Goal: Information Seeking & Learning: Learn about a topic

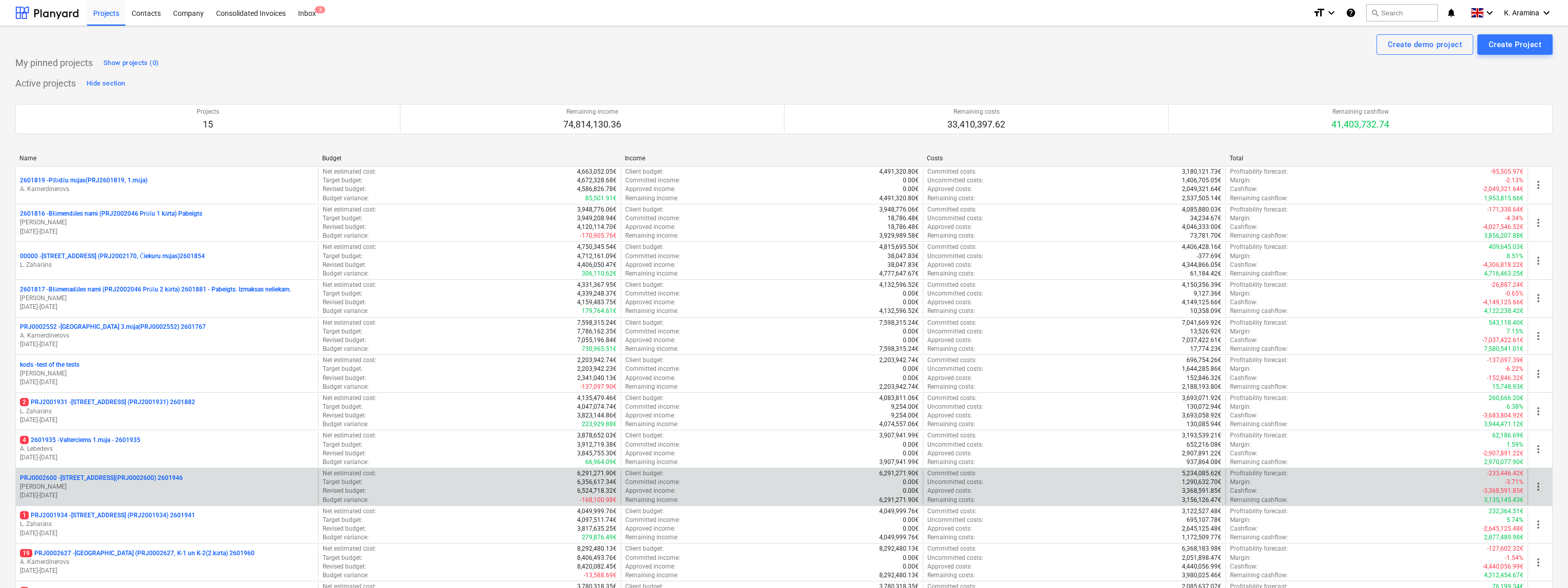
click at [73, 479] on p "PRJ0002600 - Vienības gatve 24, E1 ēka(PRJ0002600) 2601946" at bounding box center [101, 478] width 163 height 9
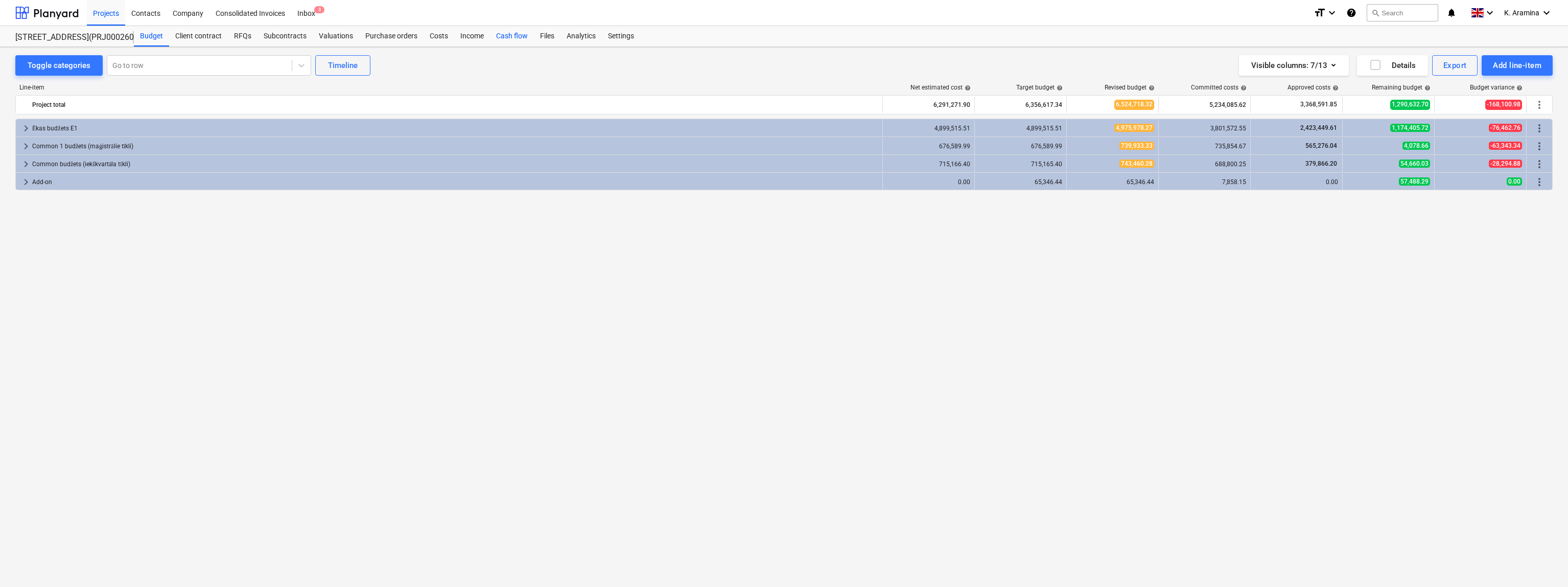
click at [516, 33] on div "Cash flow" at bounding box center [512, 36] width 44 height 20
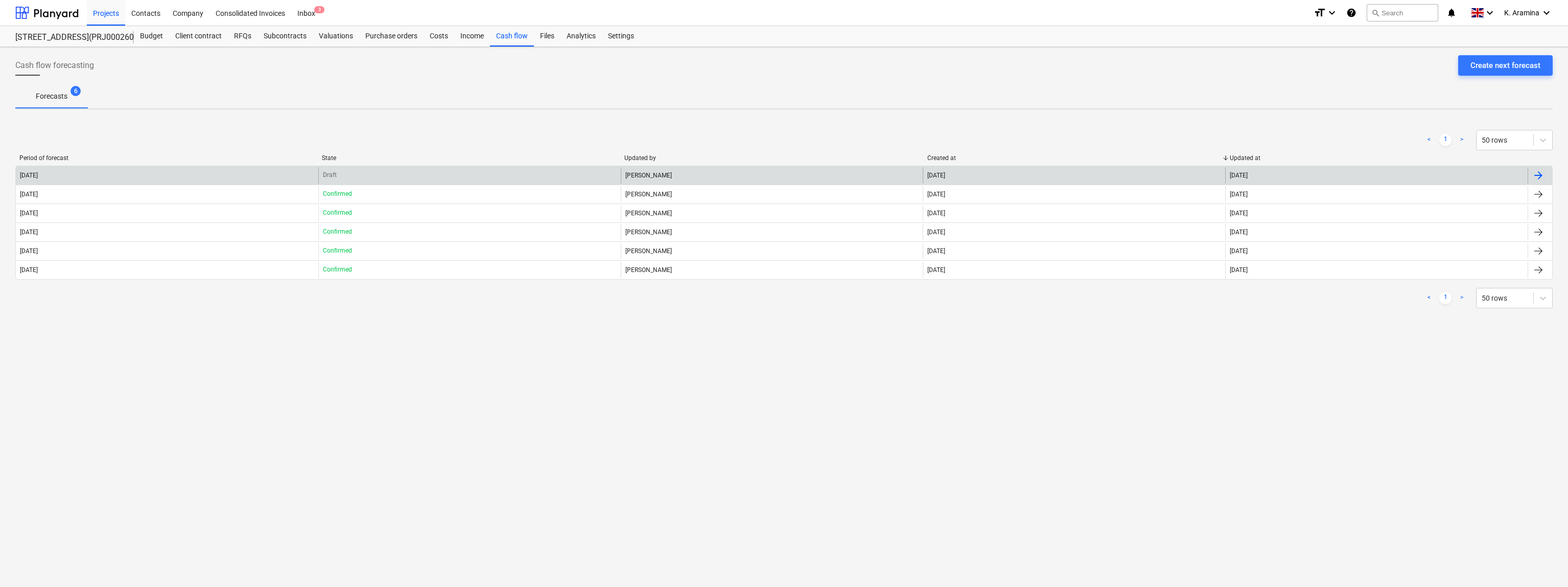
click at [360, 181] on div "Draft" at bounding box center [470, 175] width 303 height 16
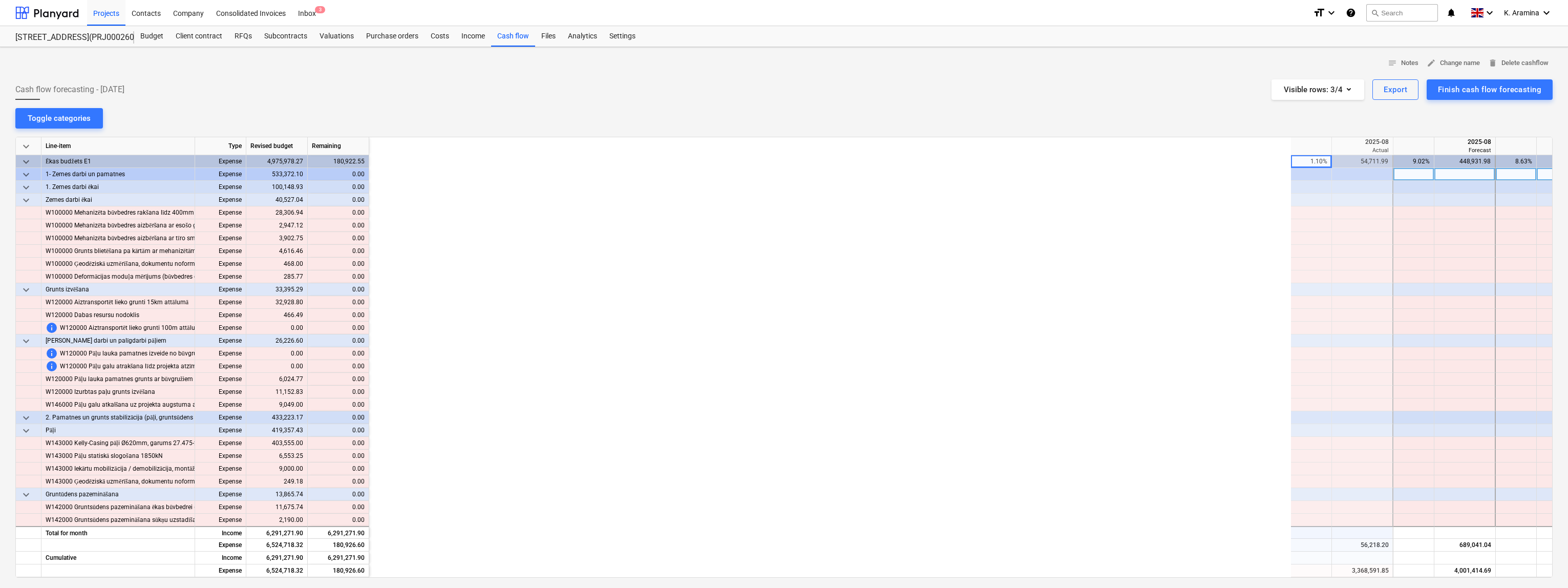
scroll to position [0, 921]
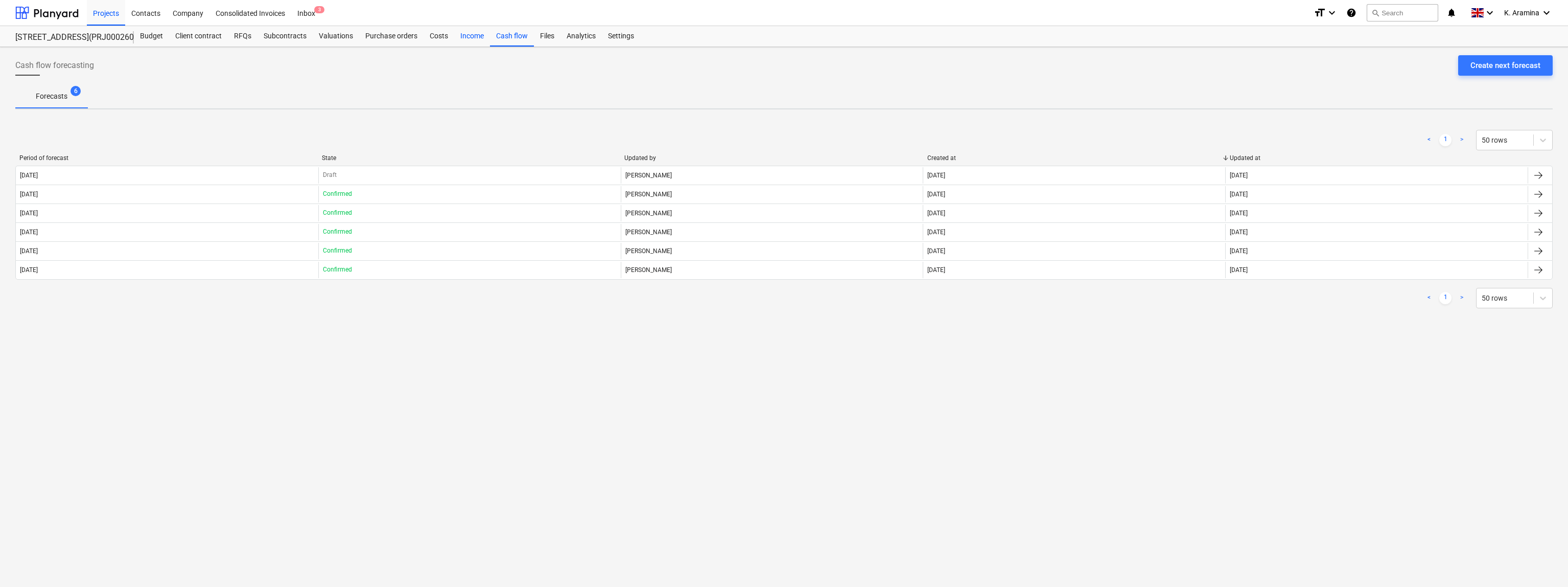
click at [458, 34] on div "Income" at bounding box center [472, 36] width 36 height 20
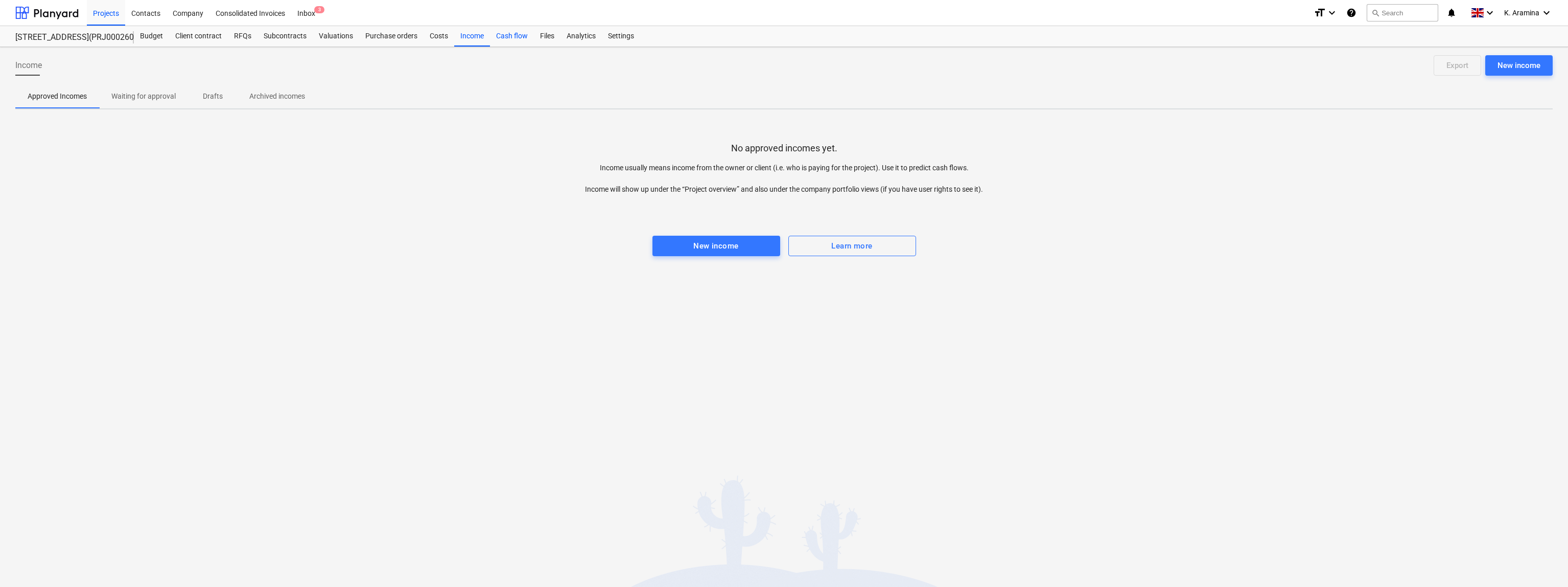
click at [512, 35] on div "Cash flow" at bounding box center [512, 36] width 44 height 20
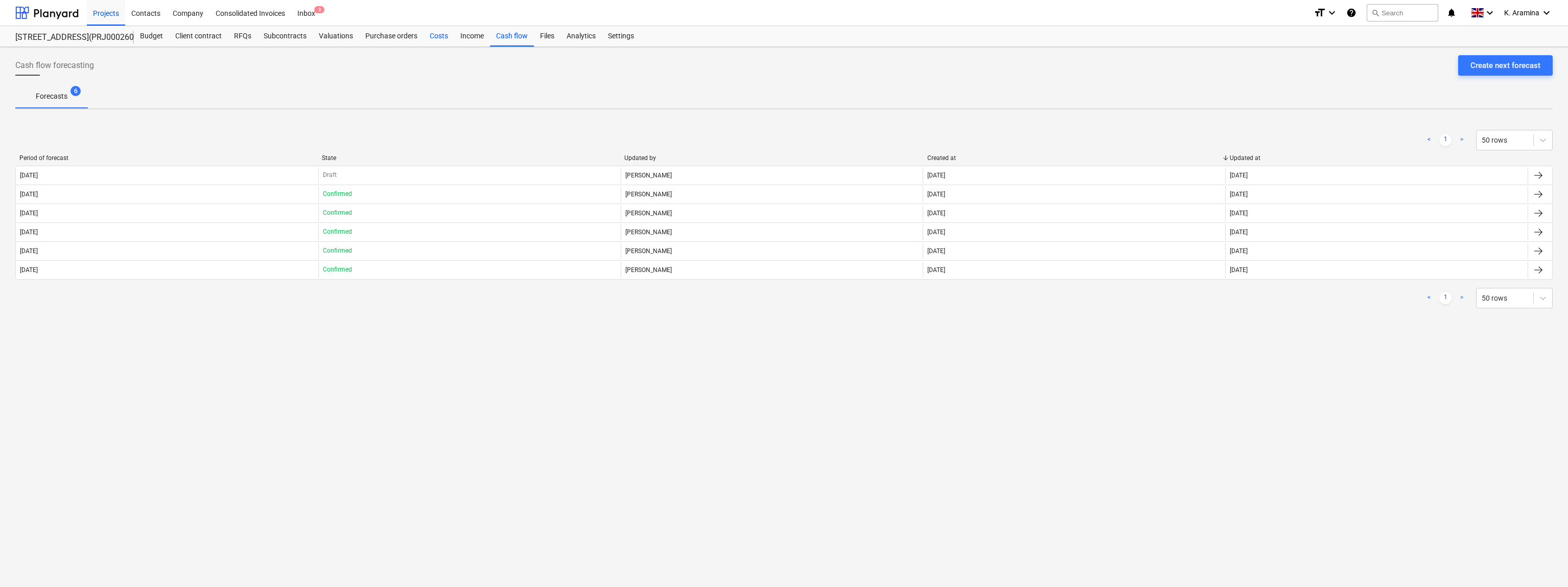
click at [428, 37] on div "Costs" at bounding box center [439, 36] width 31 height 20
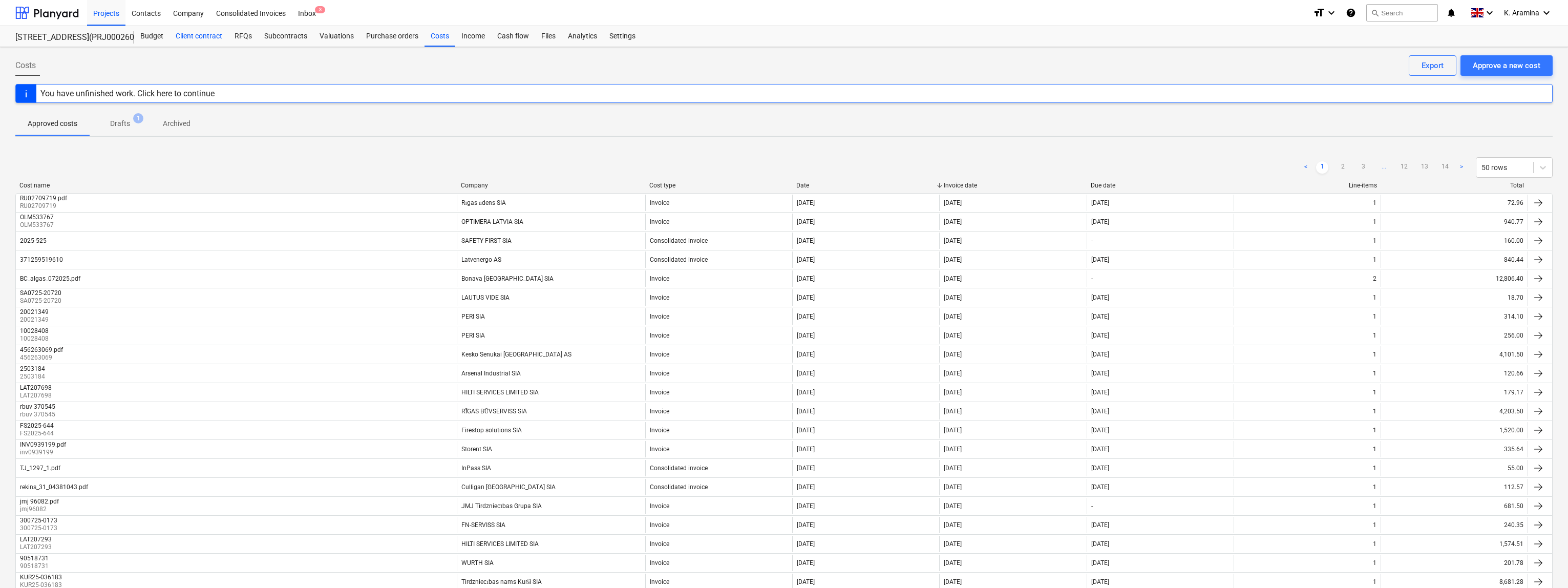
click at [217, 35] on div "Client contract" at bounding box center [199, 36] width 59 height 20
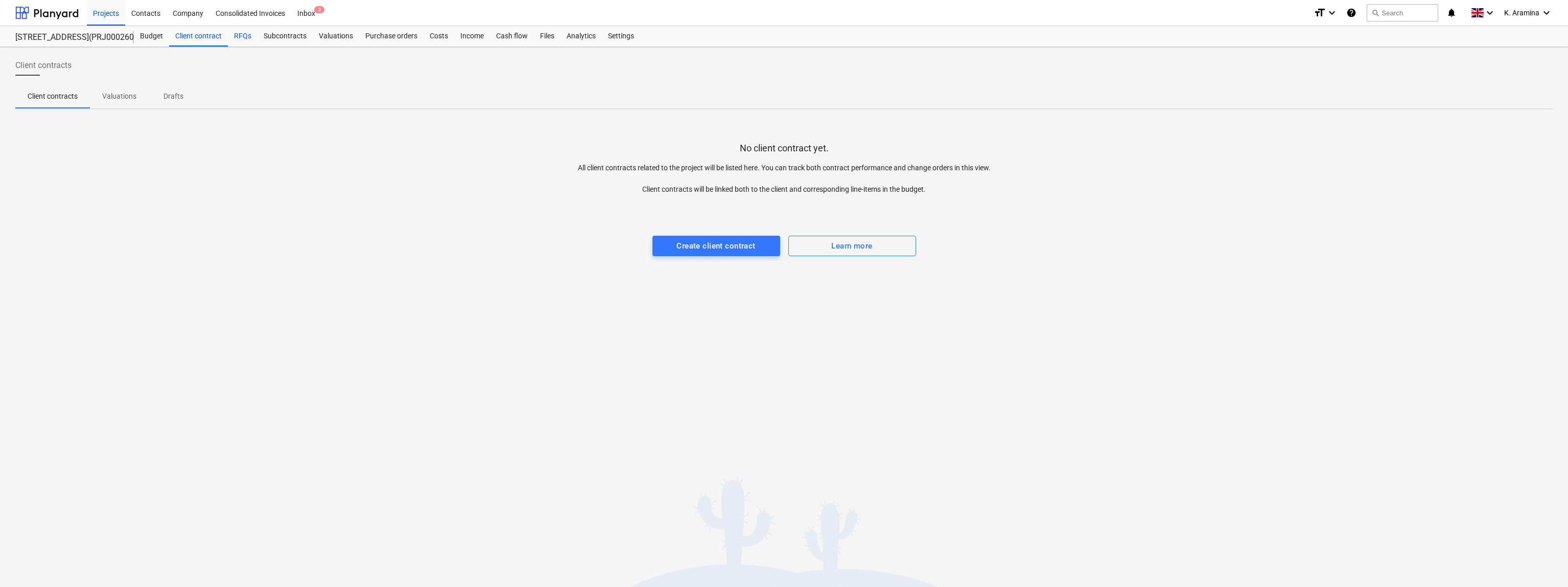
click at [243, 34] on div "RFQs" at bounding box center [243, 36] width 30 height 20
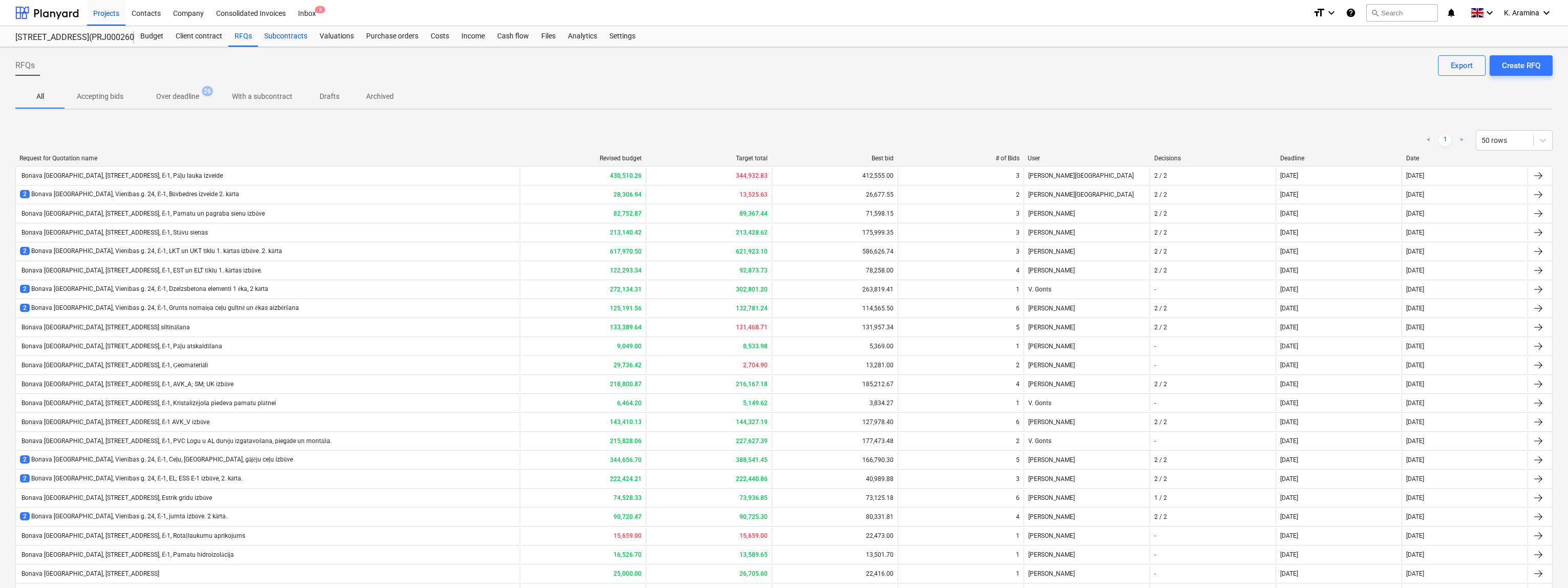
click at [291, 36] on div "Subcontracts" at bounding box center [286, 36] width 55 height 20
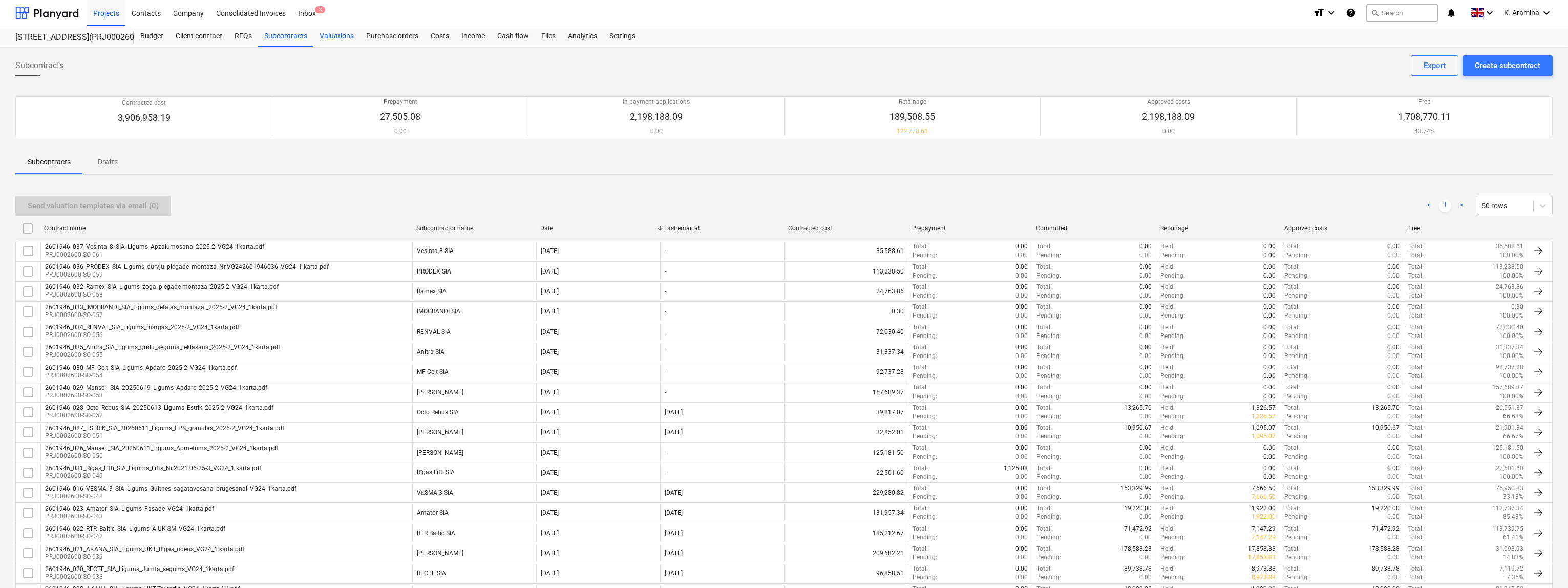
click at [329, 34] on div "Valuations" at bounding box center [336, 36] width 46 height 20
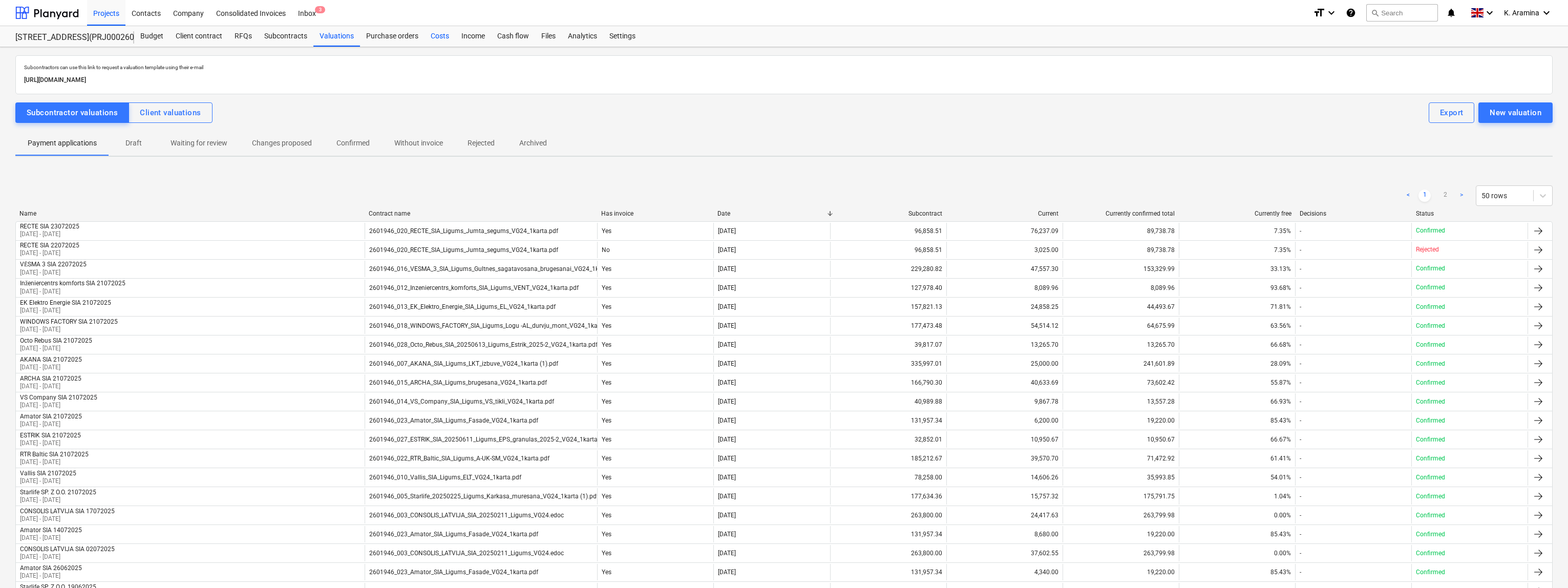
drag, startPoint x: 432, startPoint y: 34, endPoint x: 442, endPoint y: 34, distance: 10.0
click at [433, 34] on div "Costs" at bounding box center [440, 36] width 31 height 20
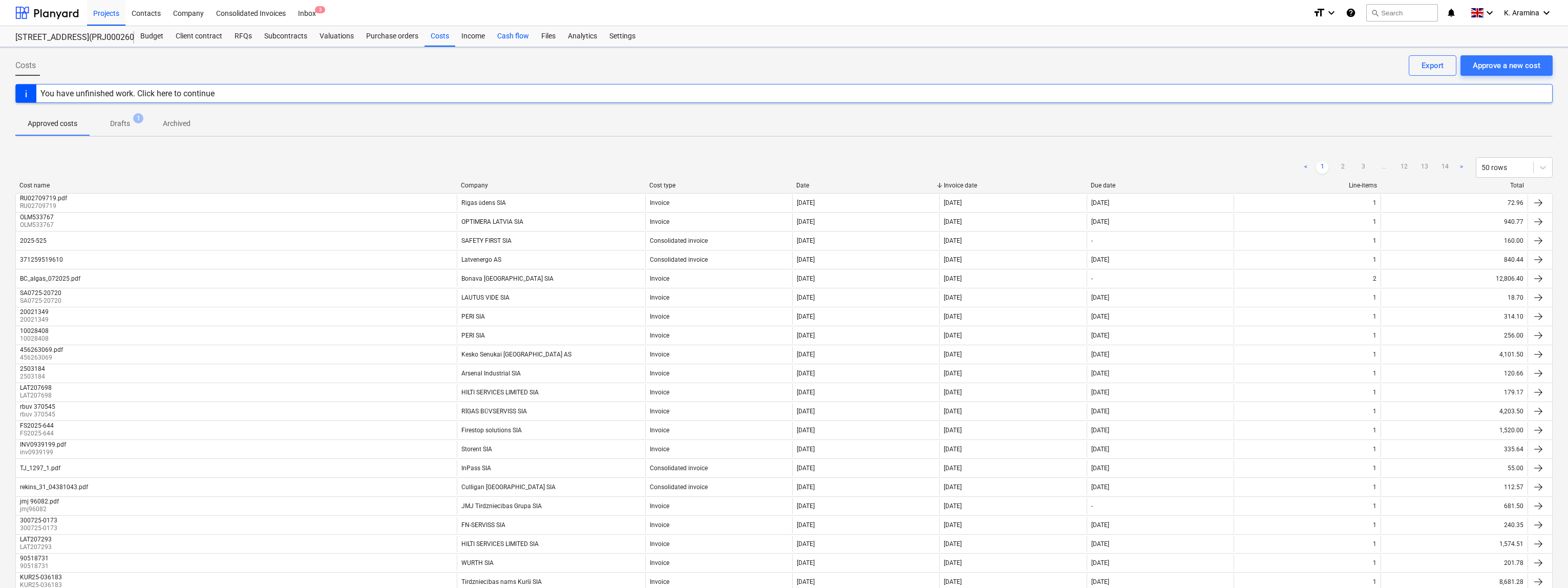
click at [502, 36] on div "Cash flow" at bounding box center [513, 36] width 44 height 20
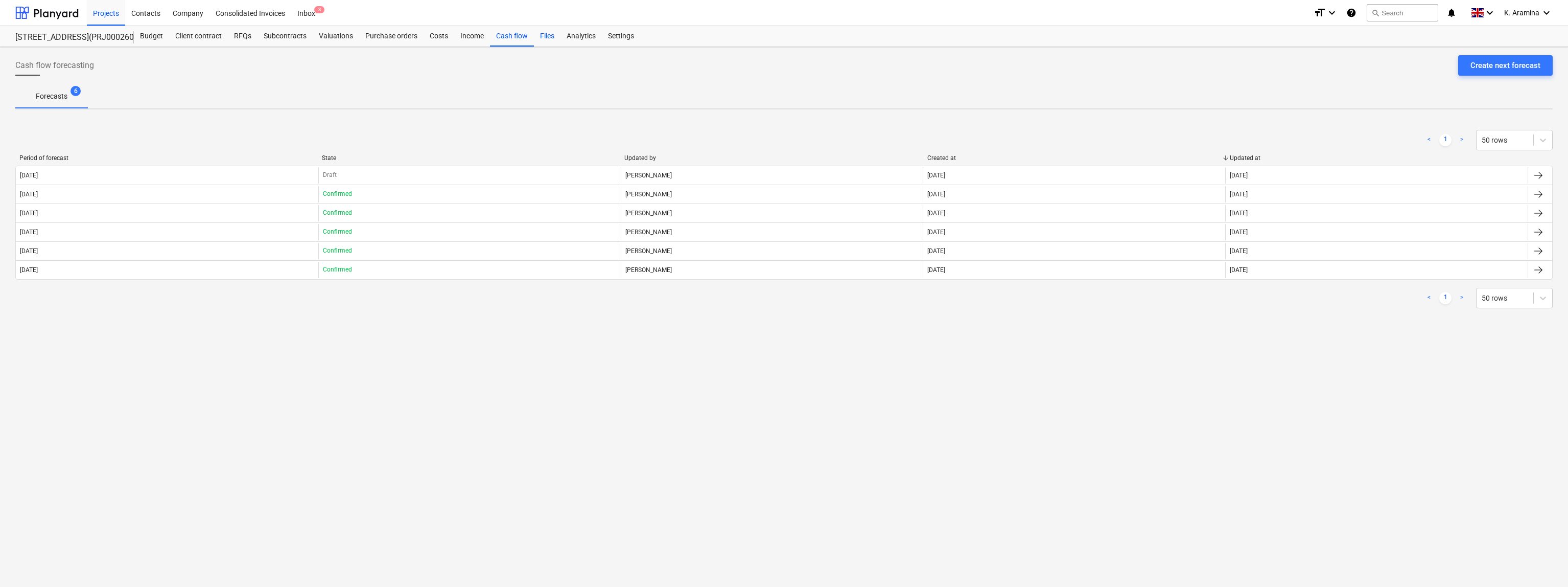
click at [557, 36] on div "Files" at bounding box center [547, 36] width 27 height 20
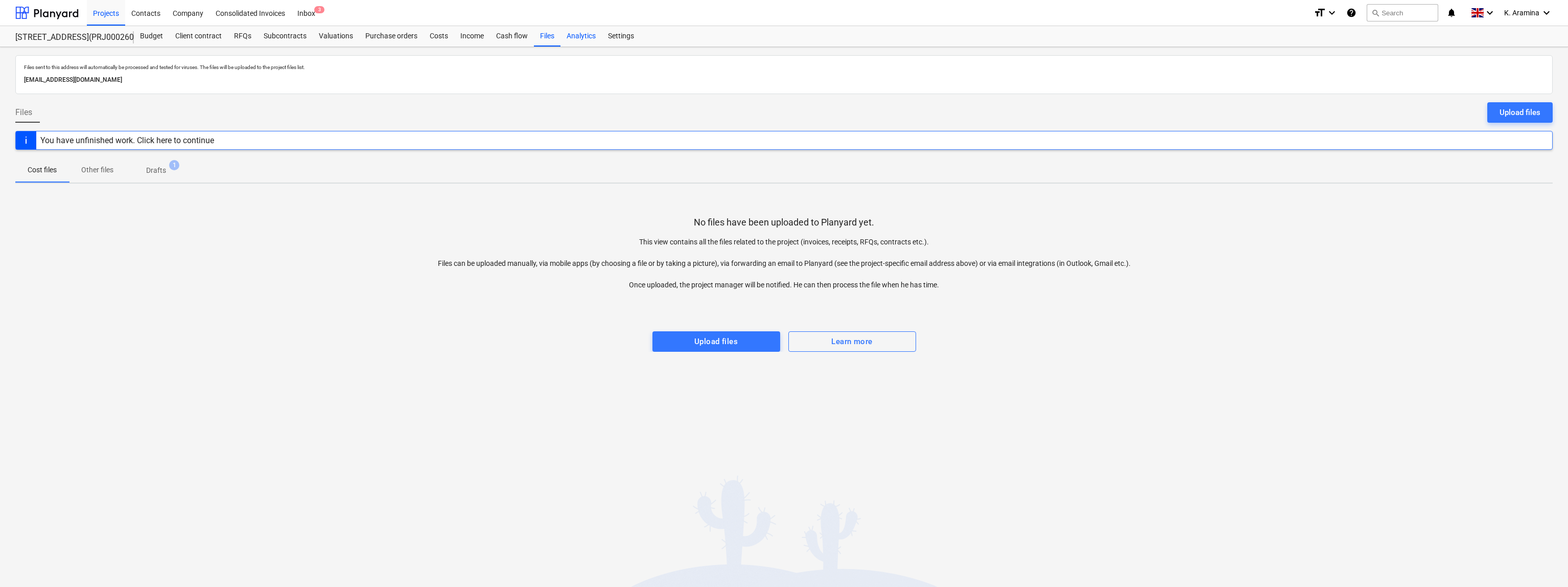
click at [574, 34] on div "Analytics" at bounding box center [580, 36] width 41 height 20
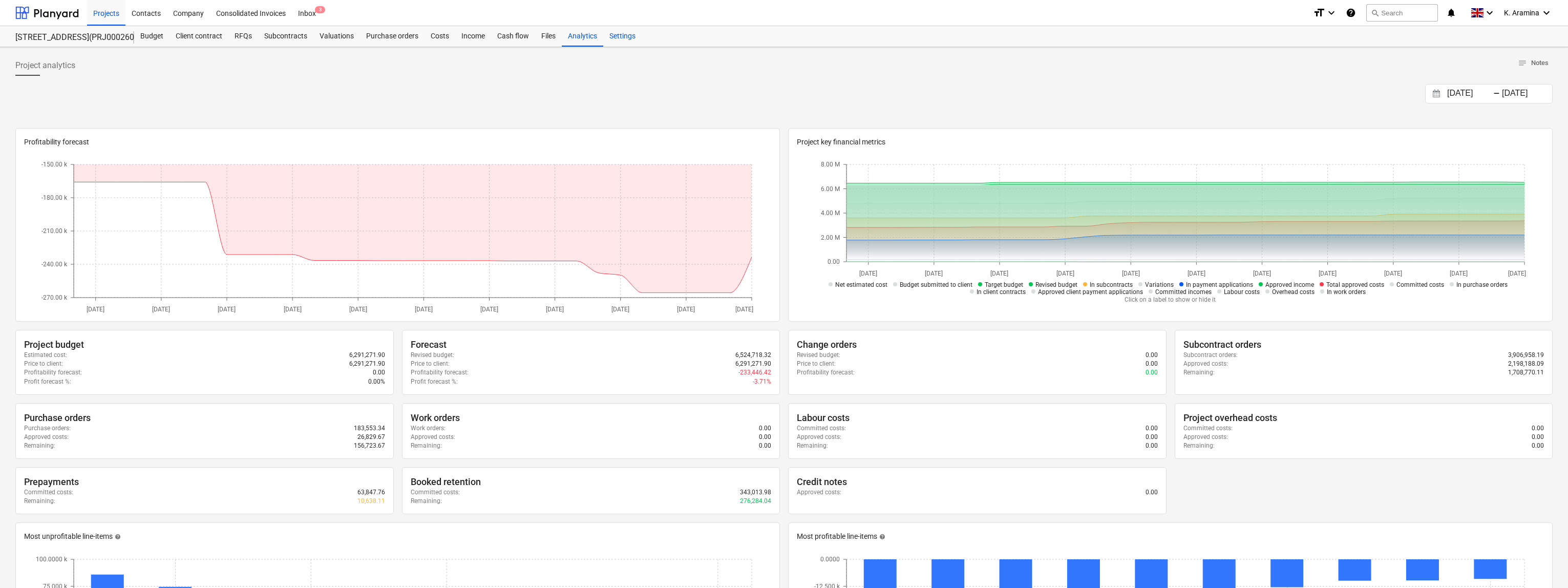
click at [611, 35] on div "Settings" at bounding box center [622, 36] width 38 height 20
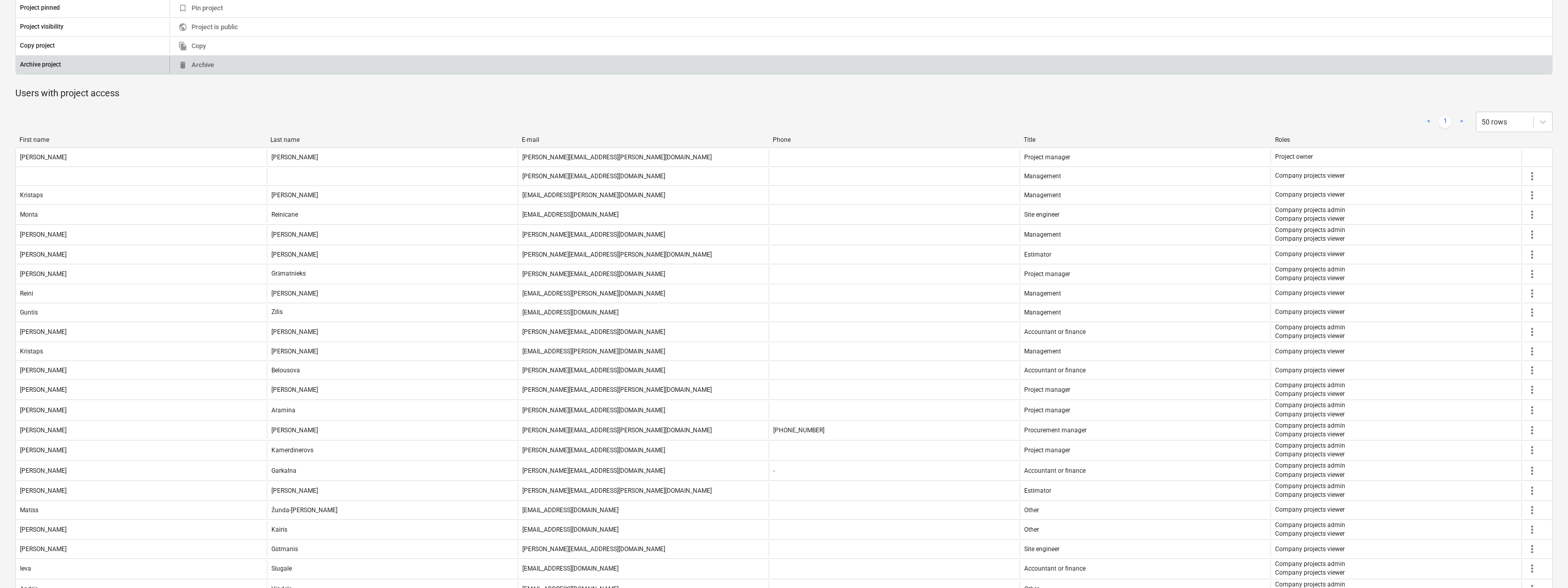
scroll to position [329, 0]
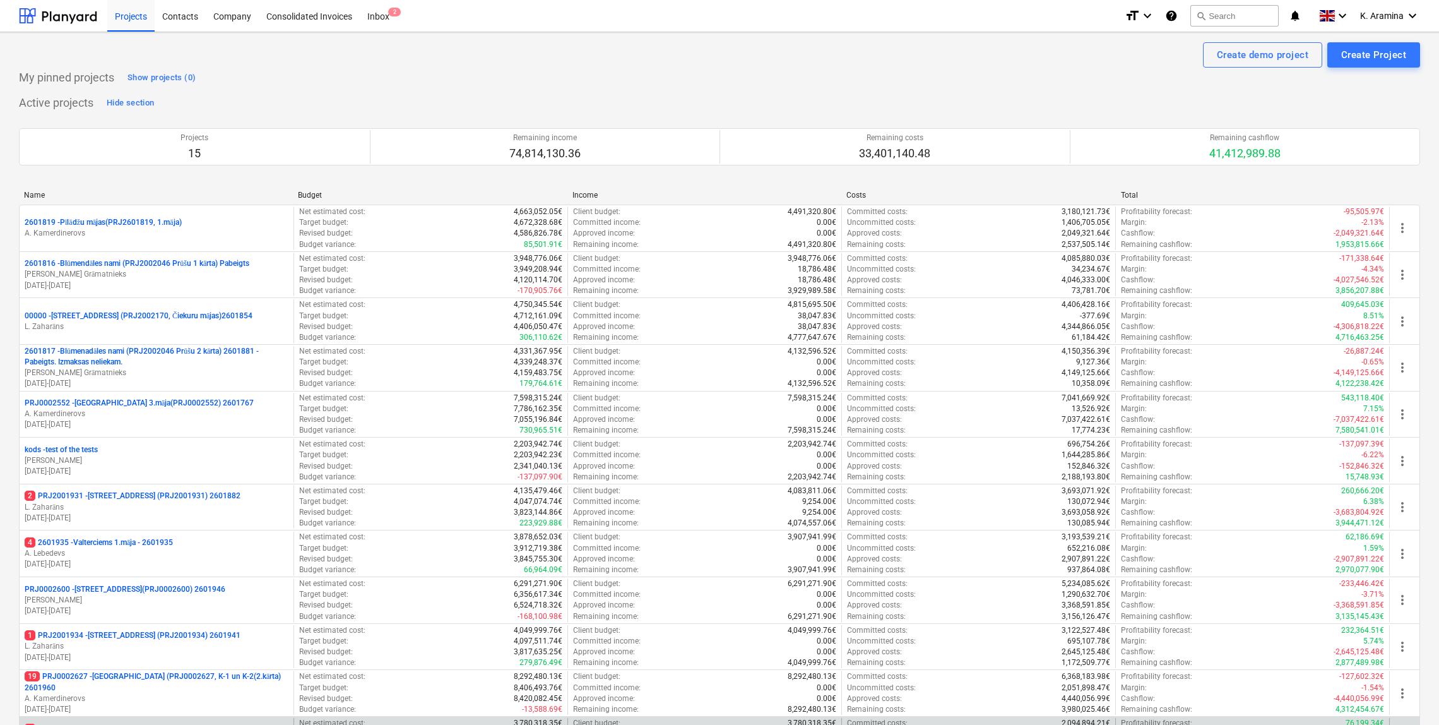
scroll to position [278, 0]
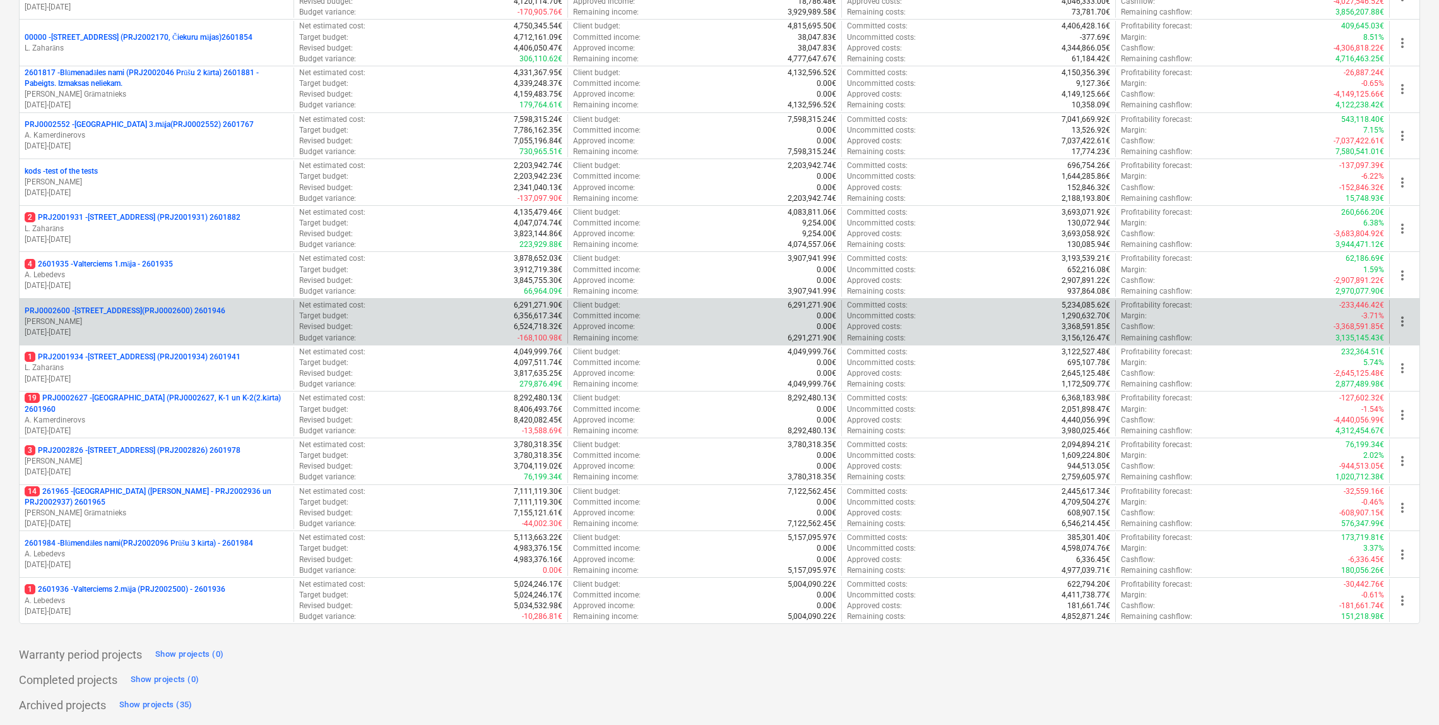
click at [156, 328] on p "[DATE] - [DATE]" at bounding box center [157, 332] width 264 height 11
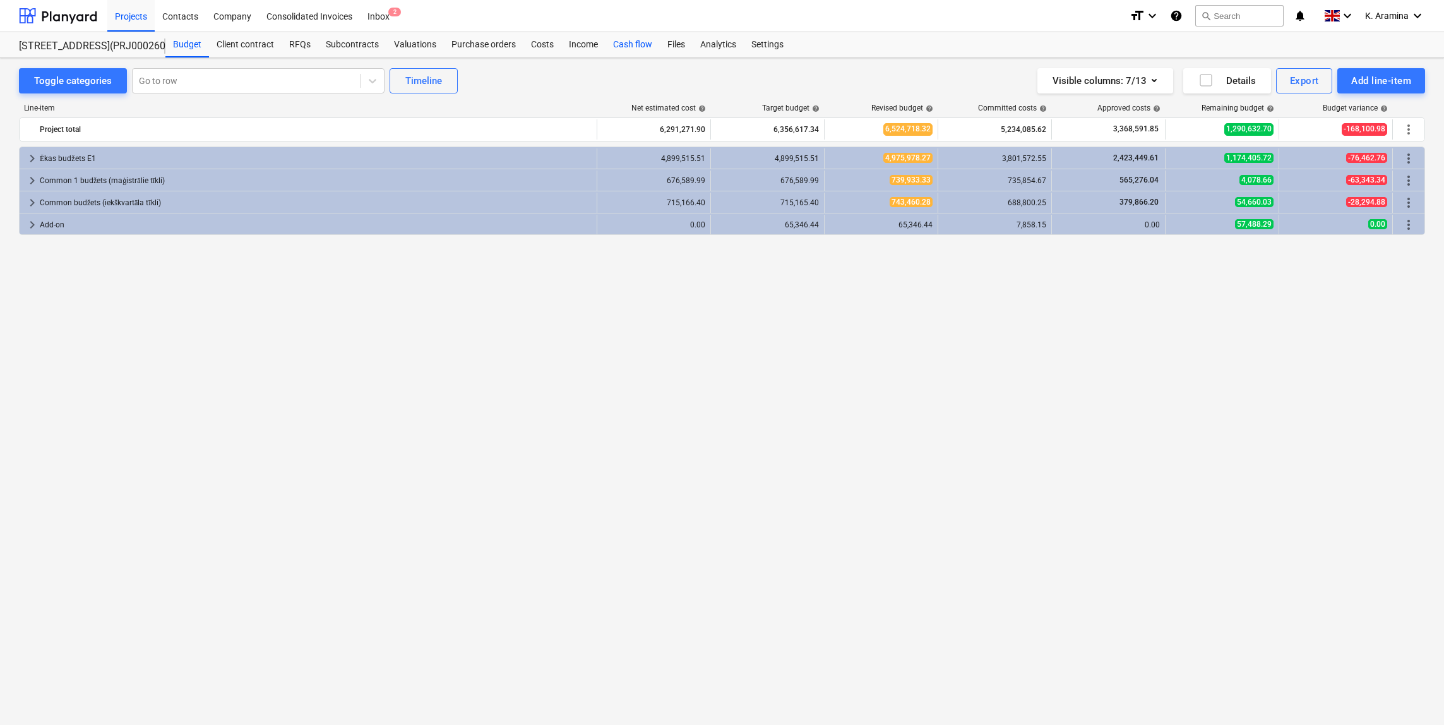
click at [627, 45] on div "Cash flow" at bounding box center [632, 44] width 54 height 25
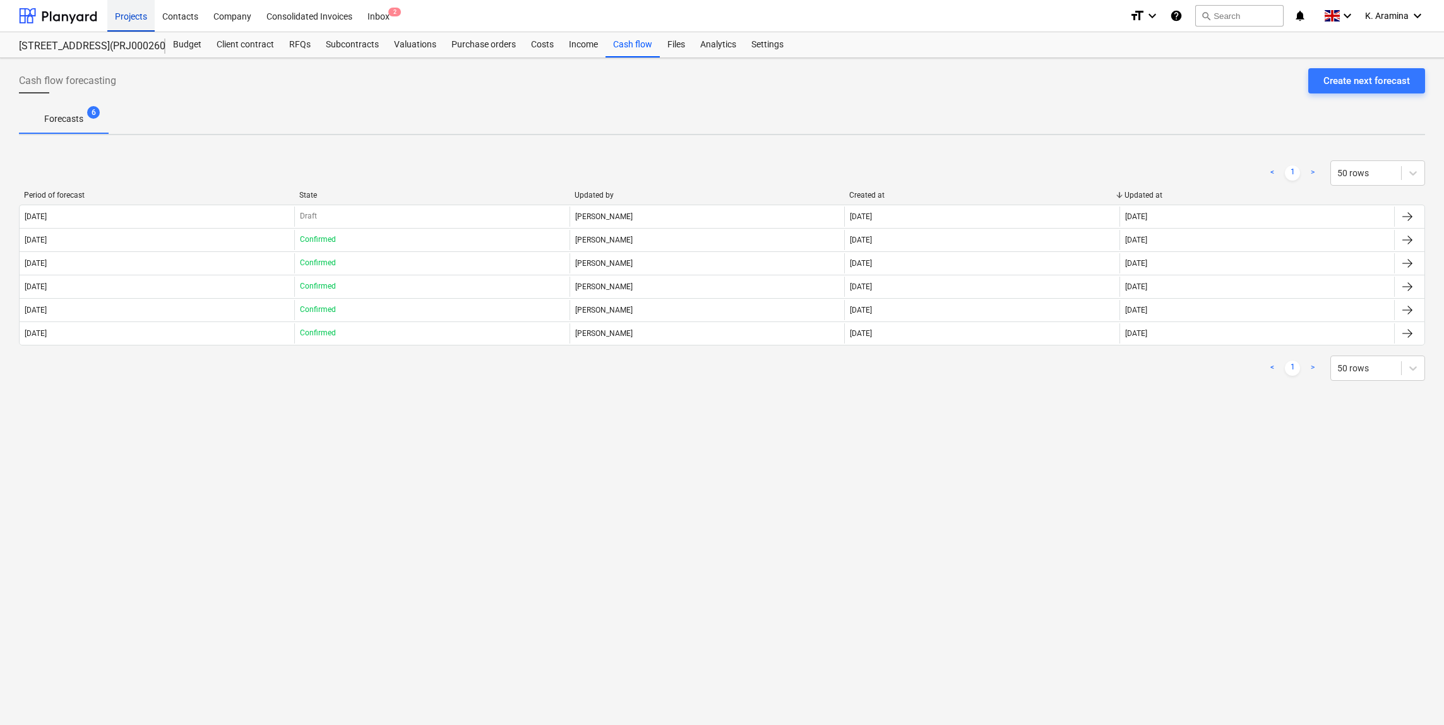
click at [135, 19] on div "Projects" at bounding box center [130, 15] width 47 height 32
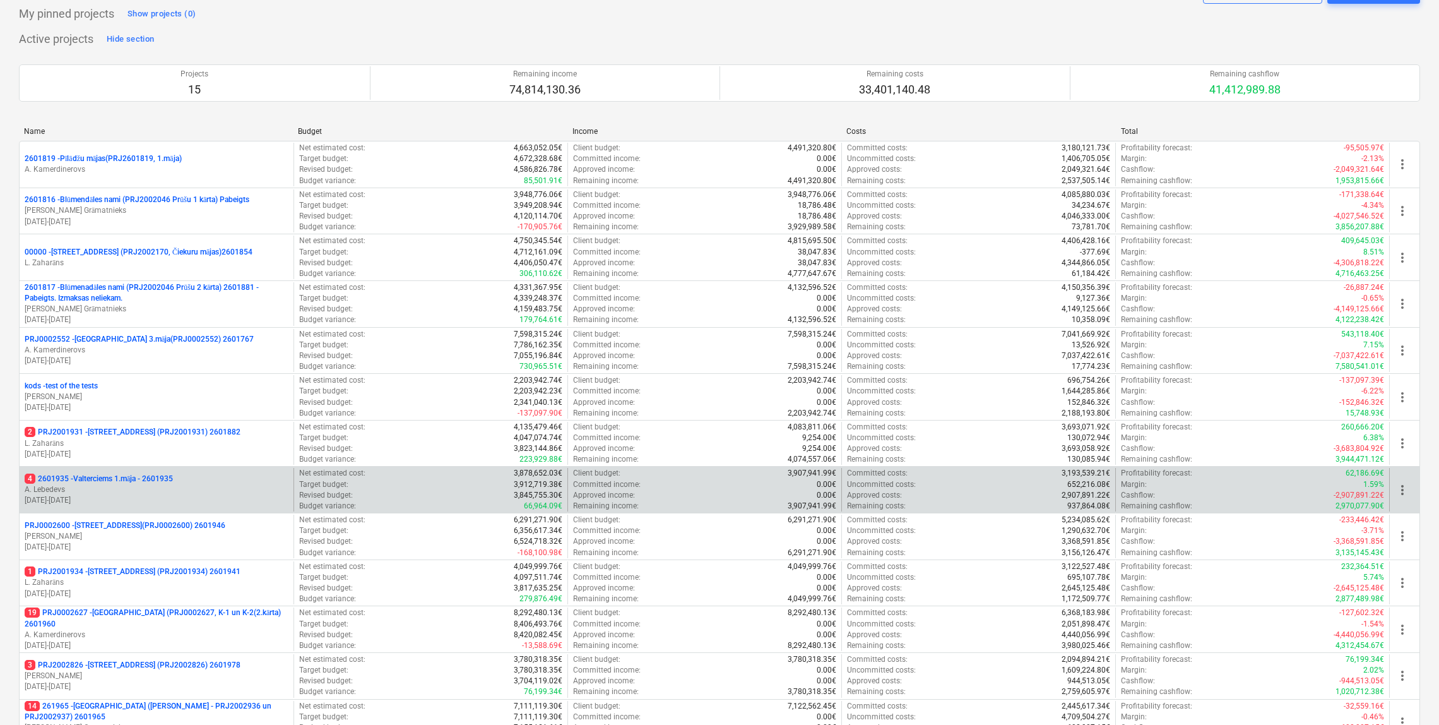
scroll to position [63, 0]
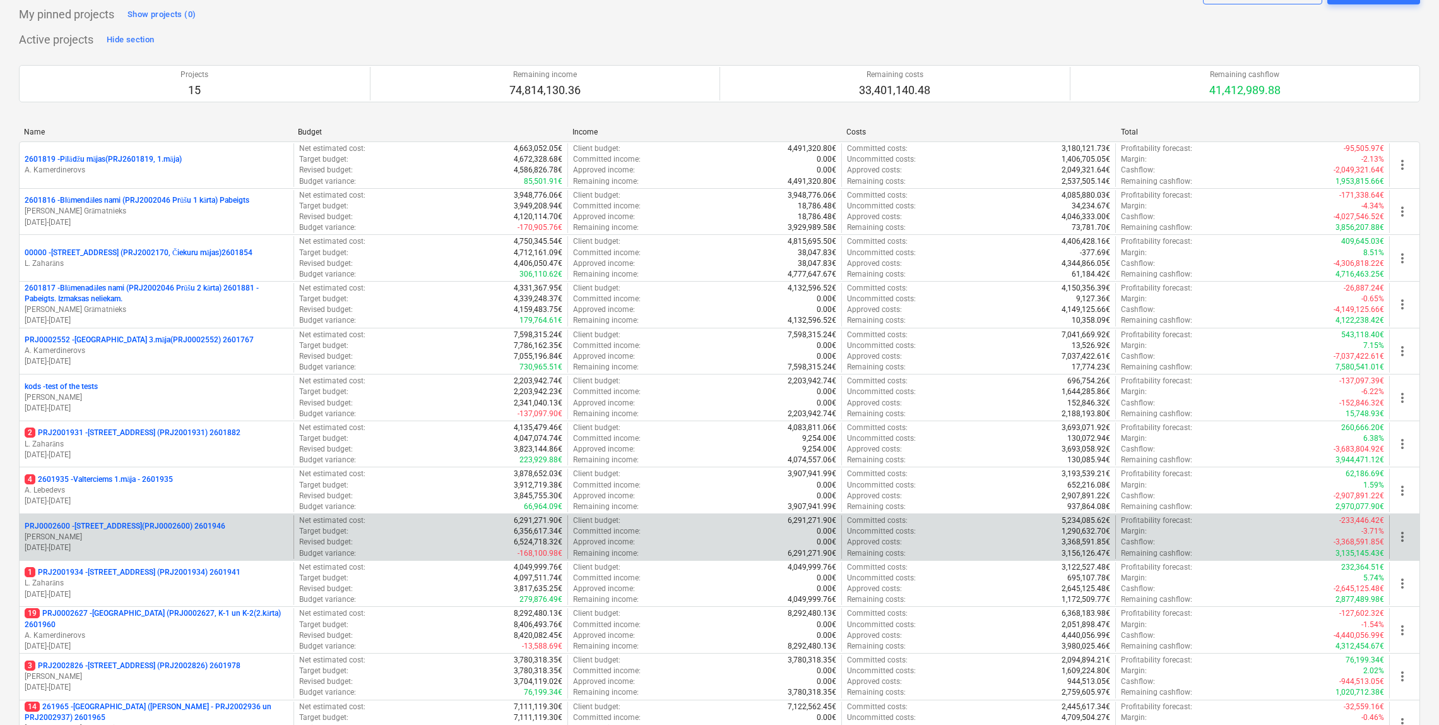
click at [151, 538] on p "[PERSON_NAME]" at bounding box center [157, 536] width 264 height 11
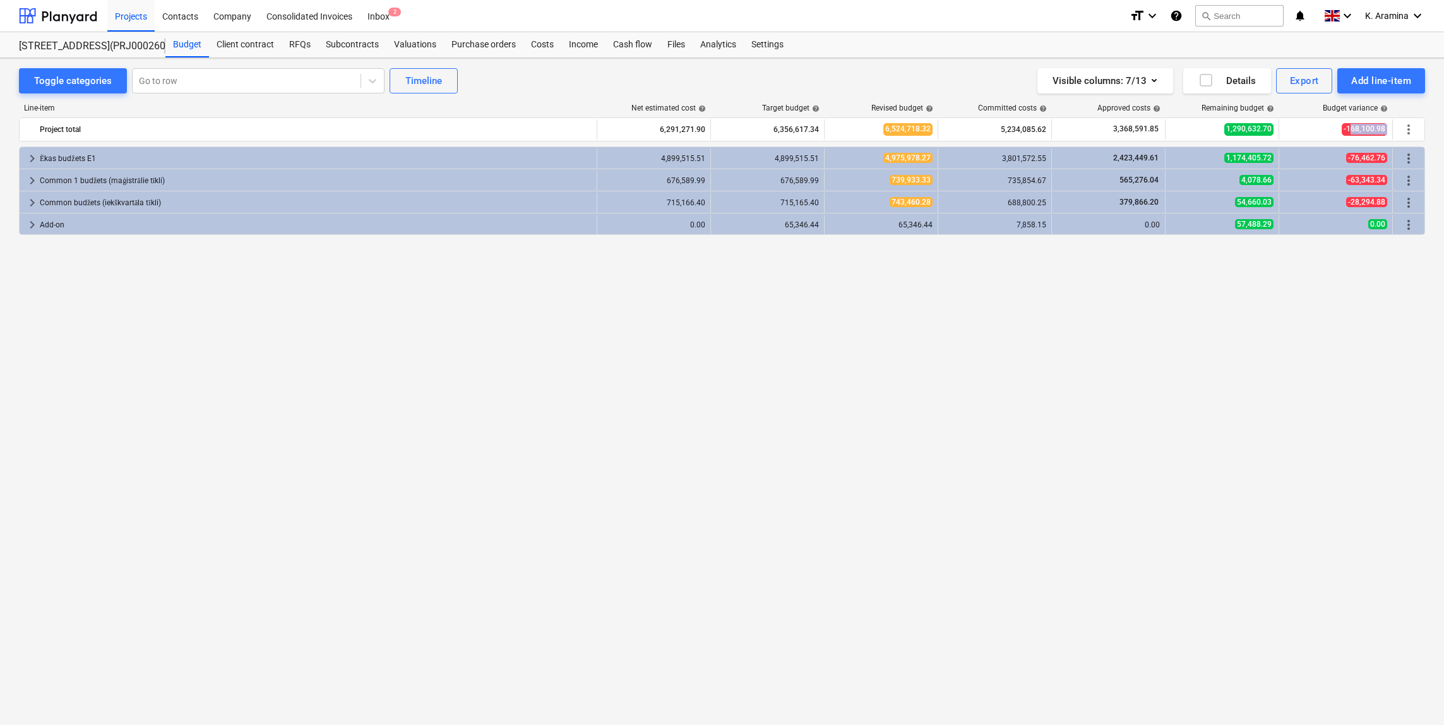
drag, startPoint x: 1349, startPoint y: 129, endPoint x: 1440, endPoint y: 138, distance: 91.3
click at [1440, 138] on div "Toggle categories Go to row Timeline Visible columns : 7/13 Details Export Add …" at bounding box center [722, 377] width 1444 height 639
drag, startPoint x: 1440, startPoint y: 138, endPoint x: 1334, endPoint y: 319, distance: 209.0
click at [1334, 319] on div "keyboard_arrow_right Ēkas budžets E1 4,899,515.51 4,899,515.51 4,975,978.27 3,8…" at bounding box center [722, 409] width 1406 height 526
click at [375, 16] on div "Inbox 2" at bounding box center [378, 15] width 37 height 32
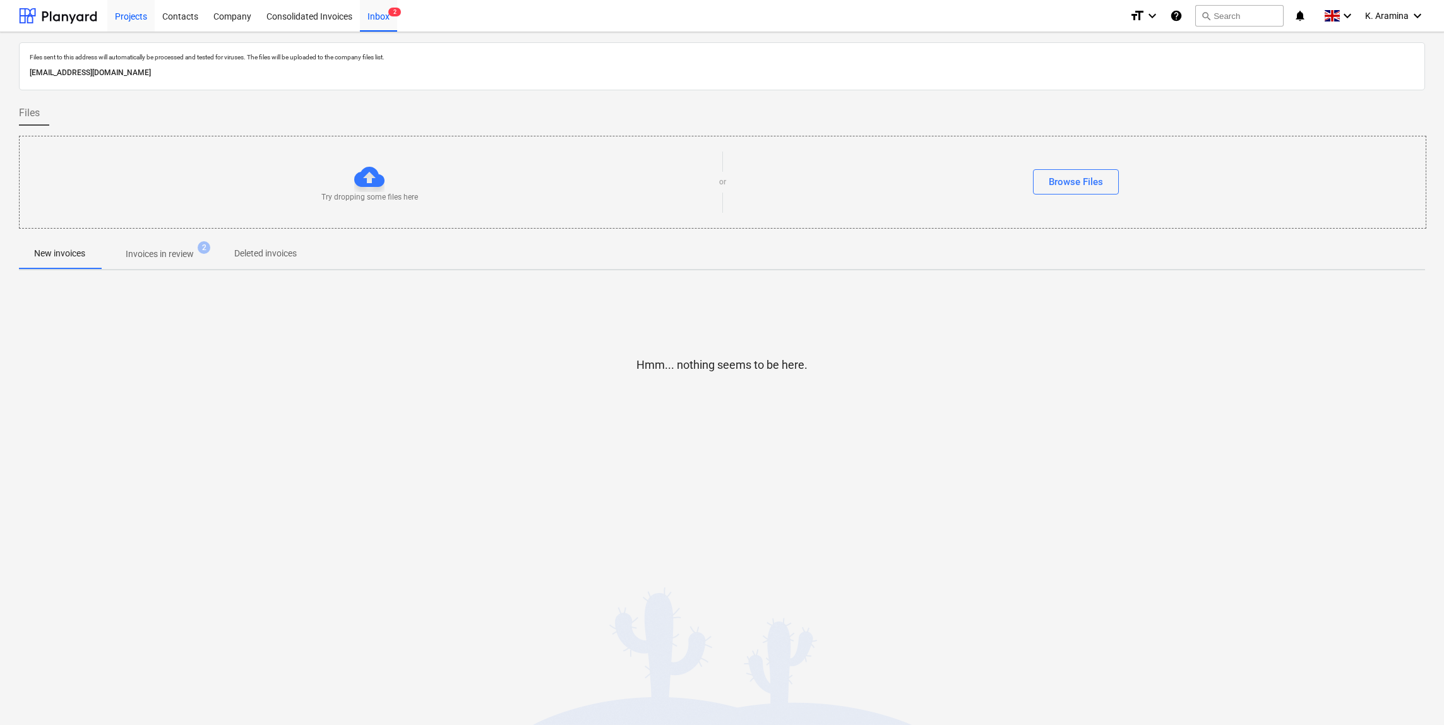
click at [130, 18] on div "Projects" at bounding box center [130, 15] width 47 height 32
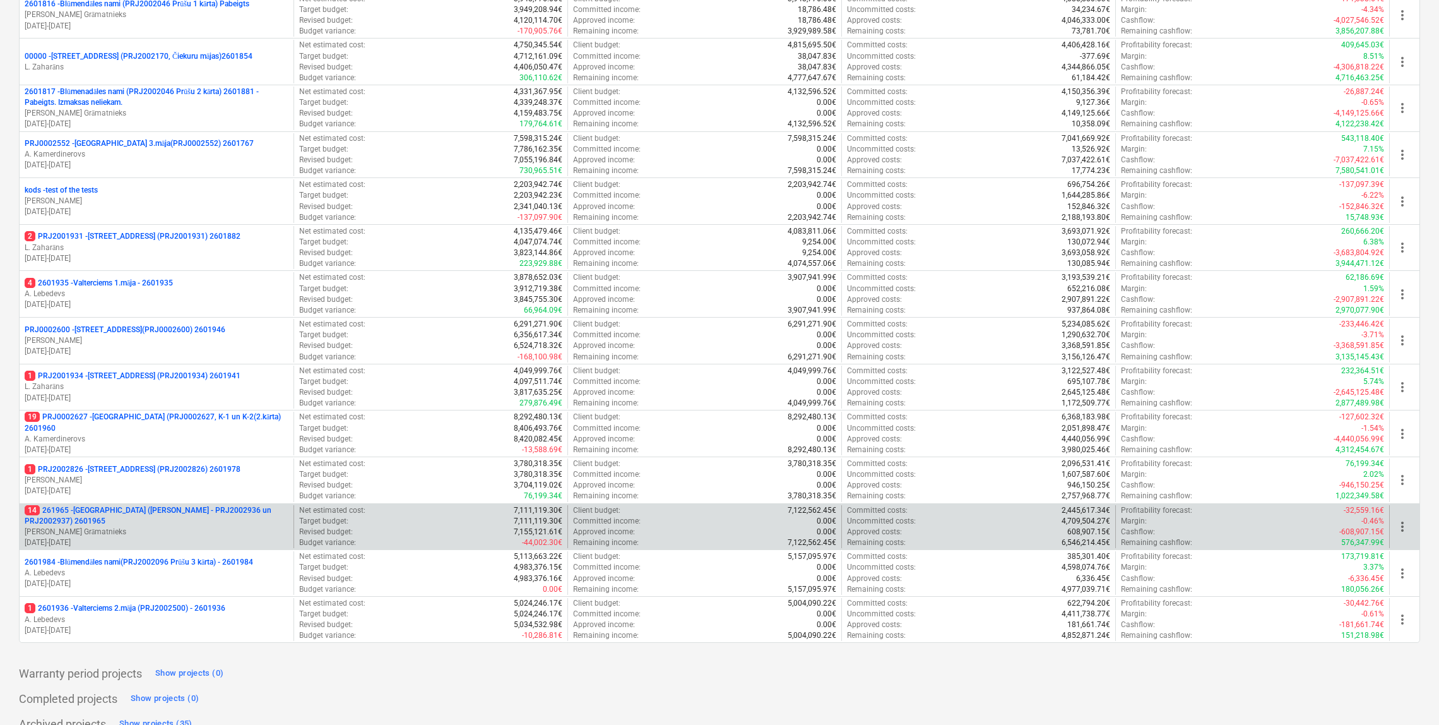
scroll to position [278, 0]
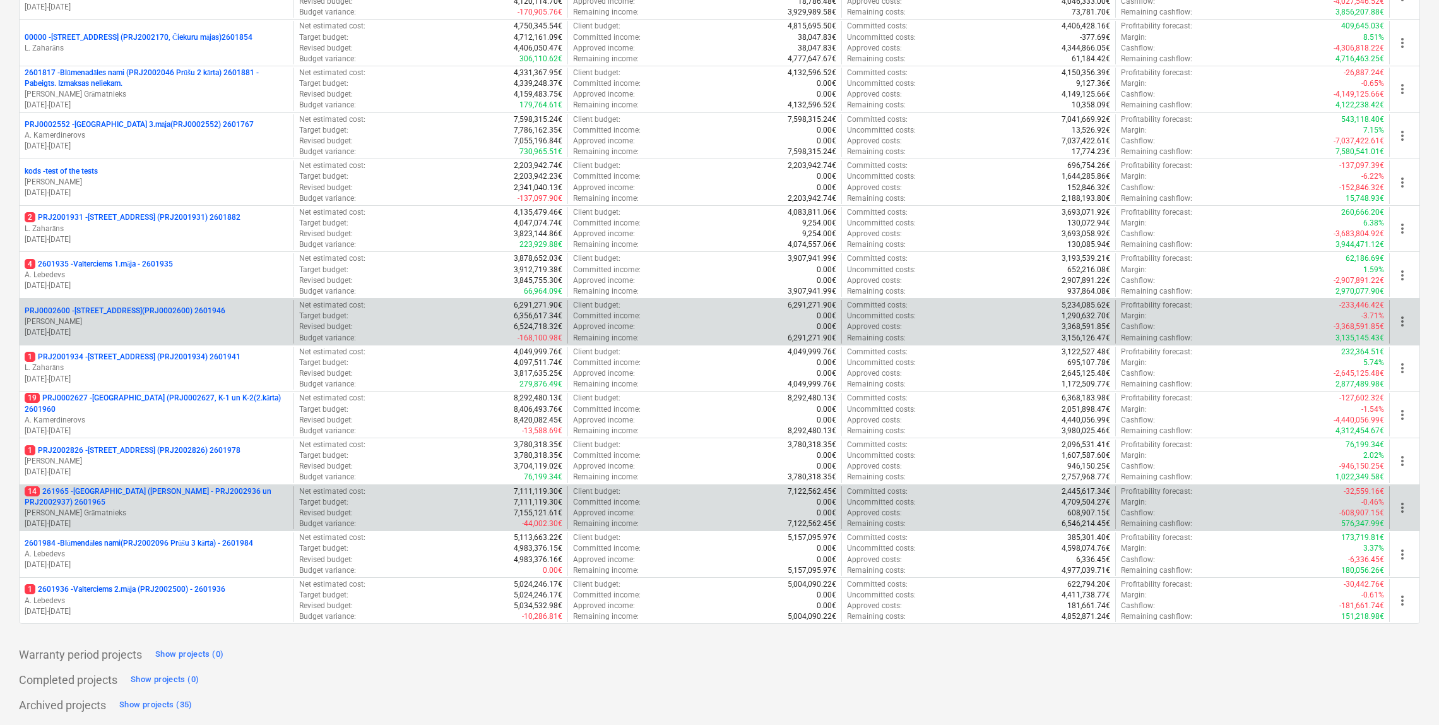
click at [172, 335] on p "[DATE] - [DATE]" at bounding box center [157, 332] width 264 height 11
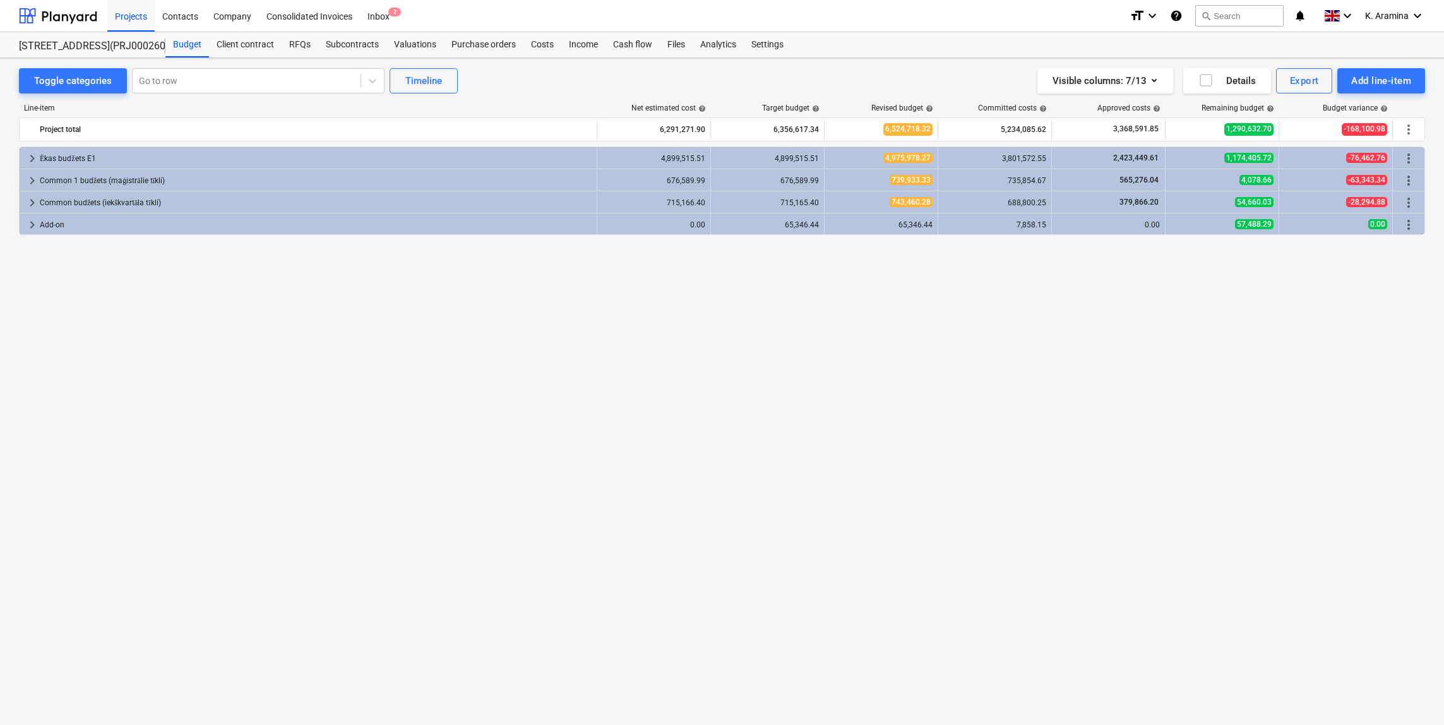
click at [618, 31] on div "Projects Contacts Company Consolidated Invoices Inbox 2" at bounding box center [613, 16] width 1012 height 32
click at [618, 44] on div "Cash flow" at bounding box center [632, 44] width 54 height 25
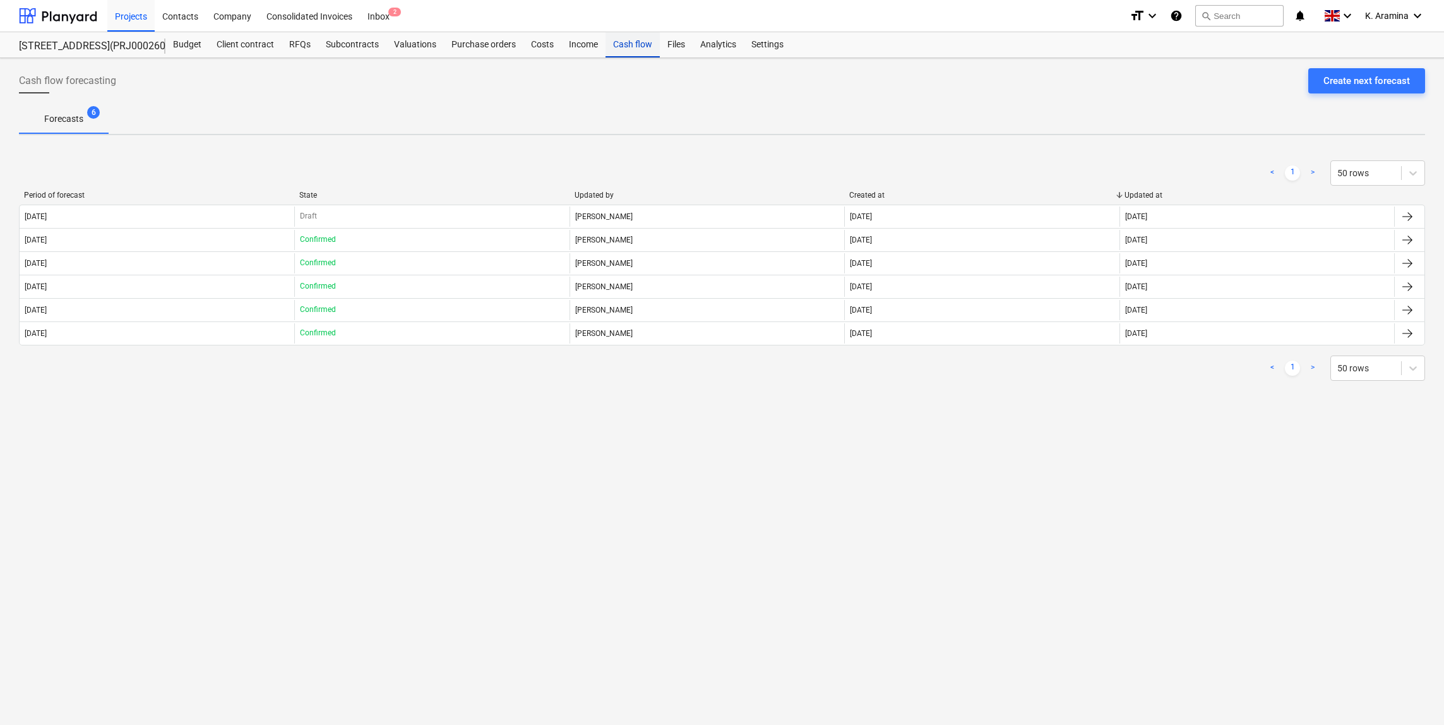
click at [605, 46] on div "Cash flow" at bounding box center [632, 44] width 54 height 25
click at [594, 45] on div "Income" at bounding box center [583, 44] width 44 height 25
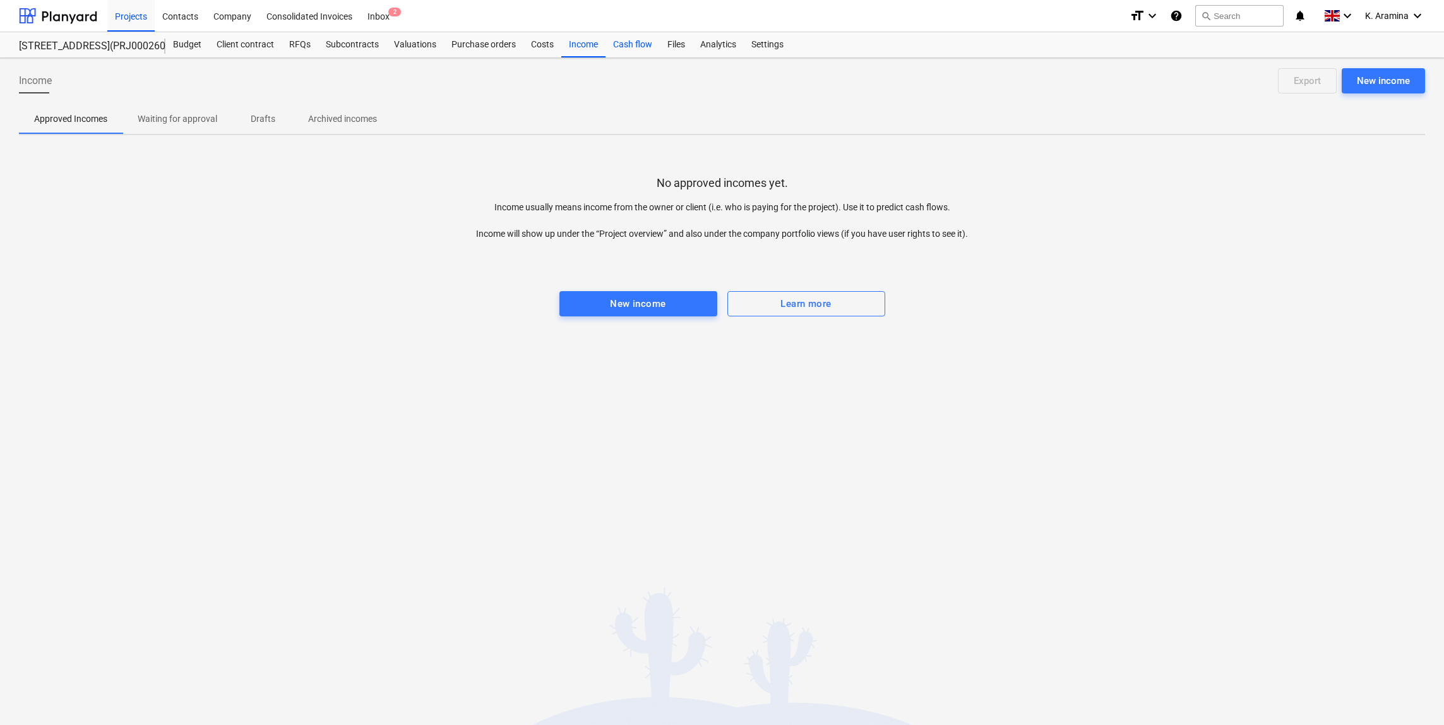
click at [653, 44] on div "Cash flow" at bounding box center [632, 44] width 54 height 25
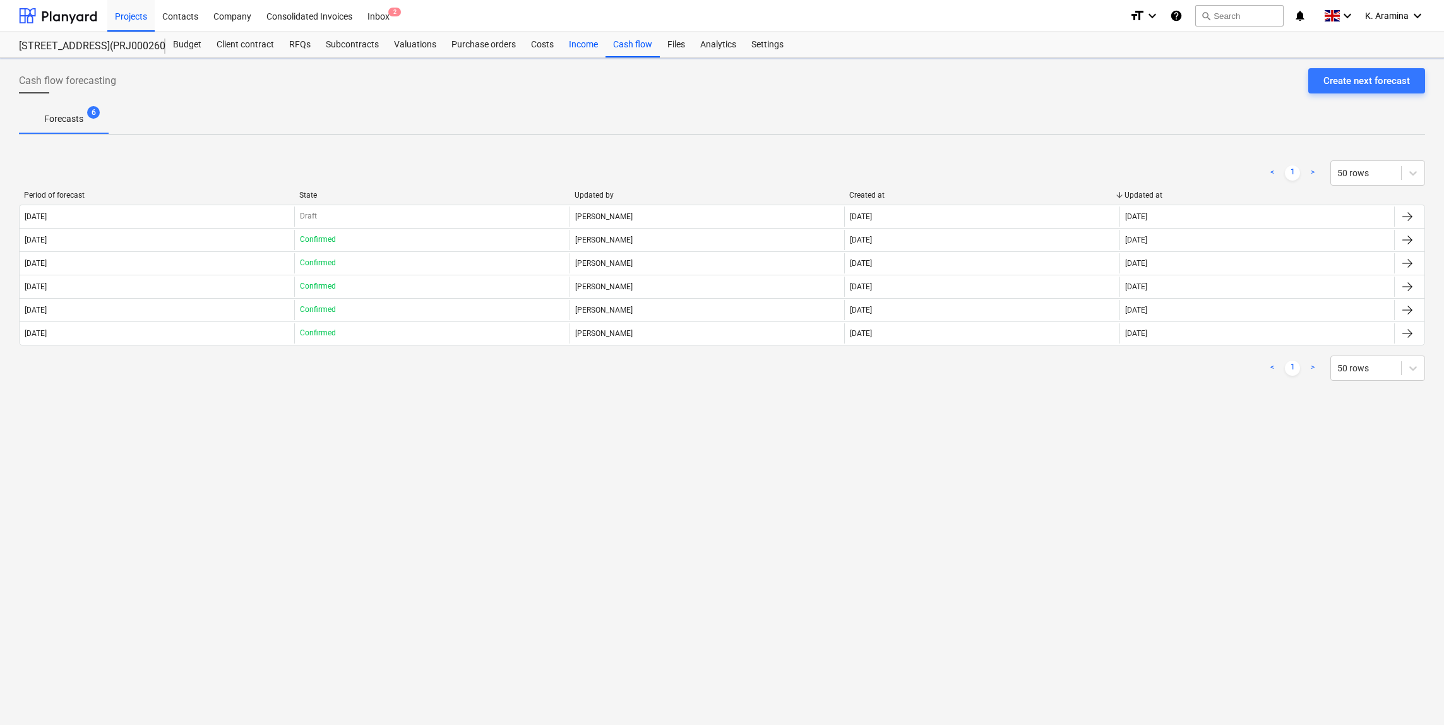
click at [561, 44] on div "Income" at bounding box center [583, 44] width 44 height 25
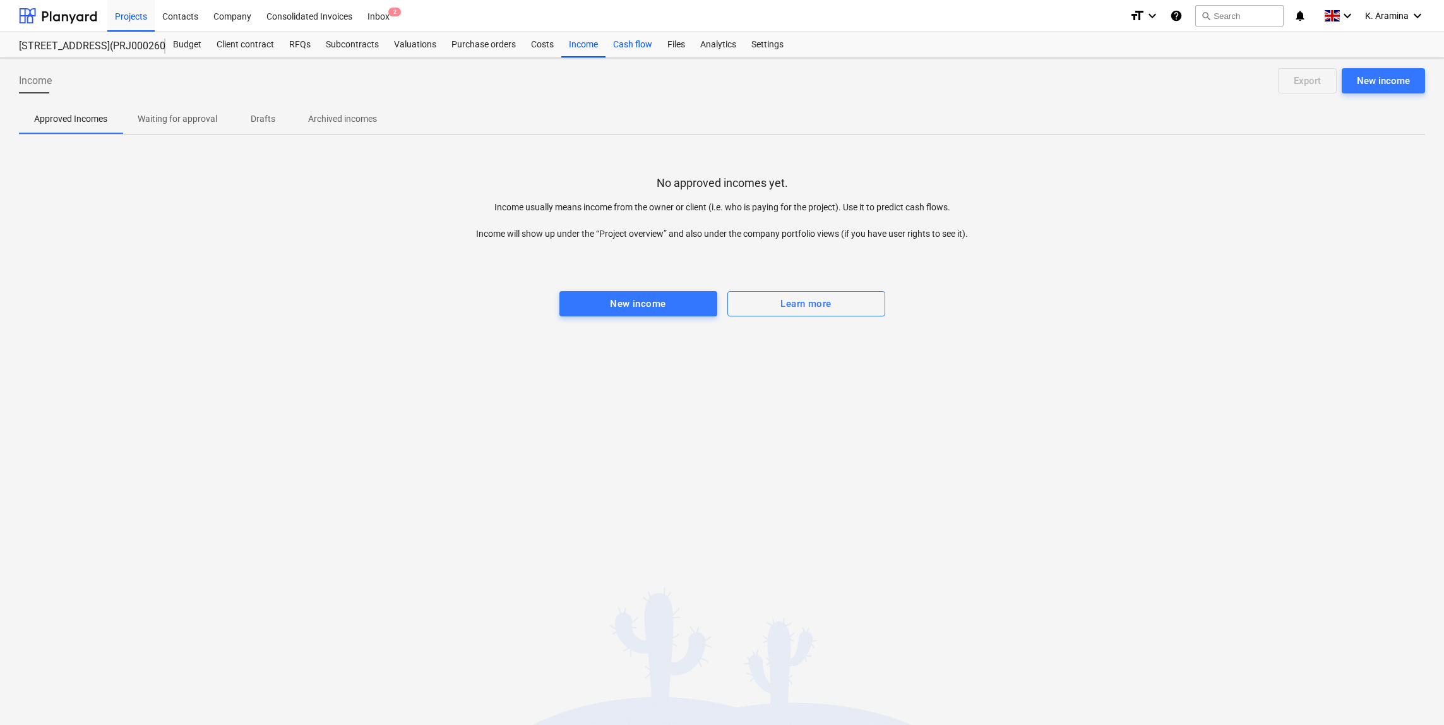
click at [616, 40] on div "Cash flow" at bounding box center [632, 44] width 54 height 25
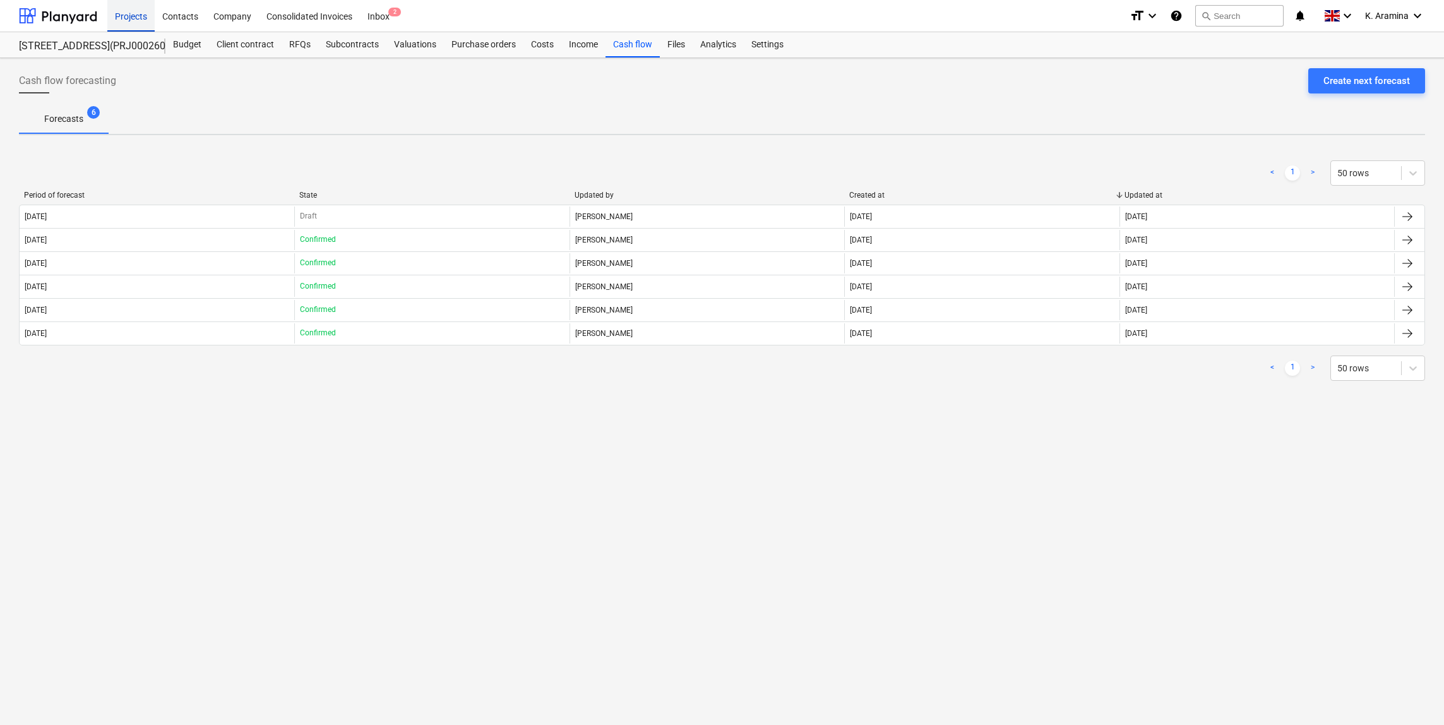
click at [138, 20] on div "Projects" at bounding box center [130, 15] width 47 height 32
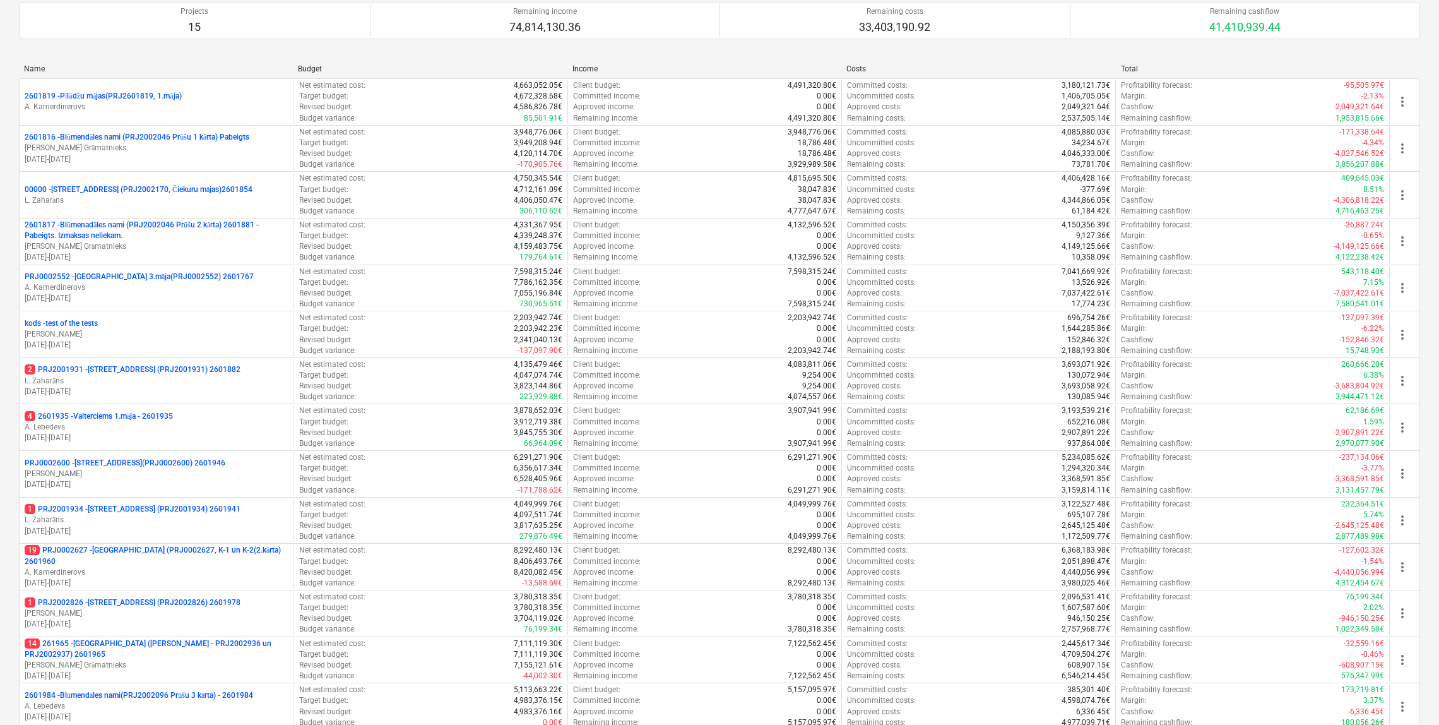
scroll to position [278, 0]
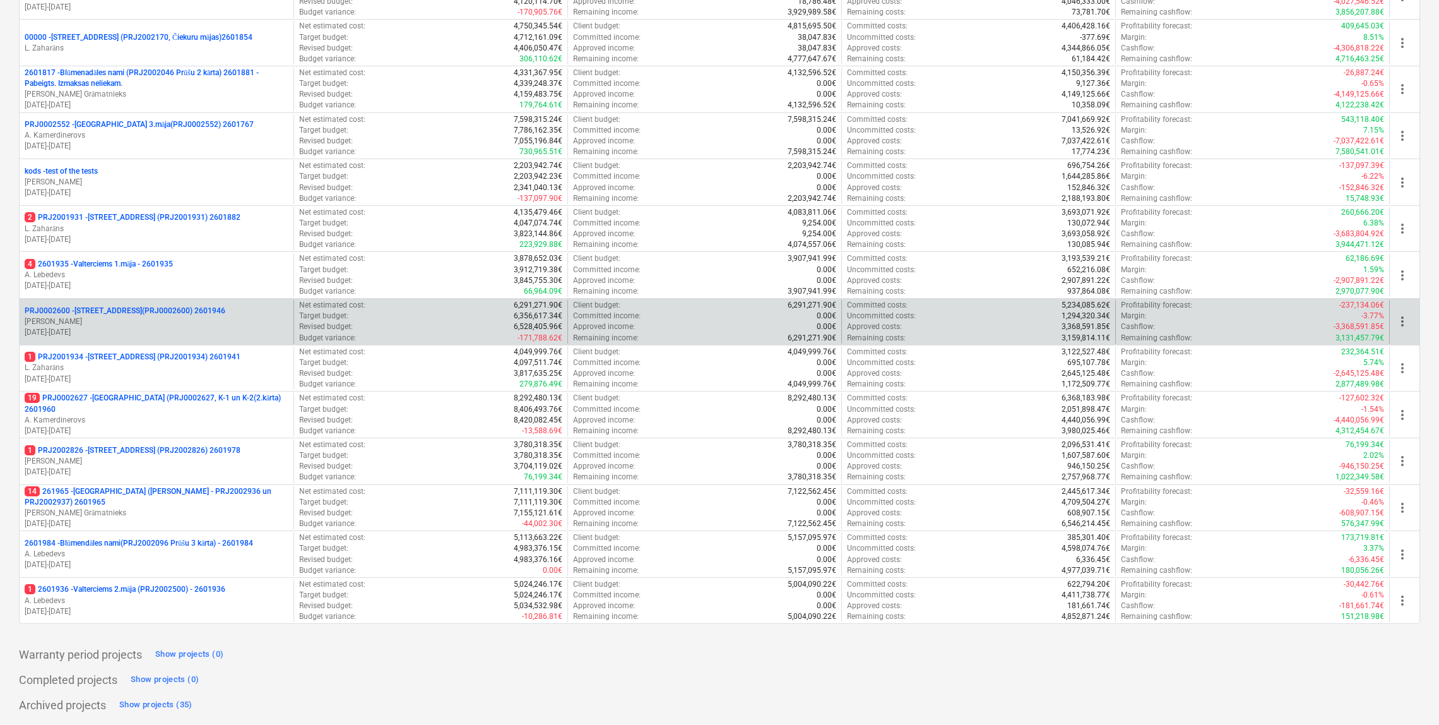
click at [155, 318] on p "[PERSON_NAME]" at bounding box center [157, 321] width 264 height 11
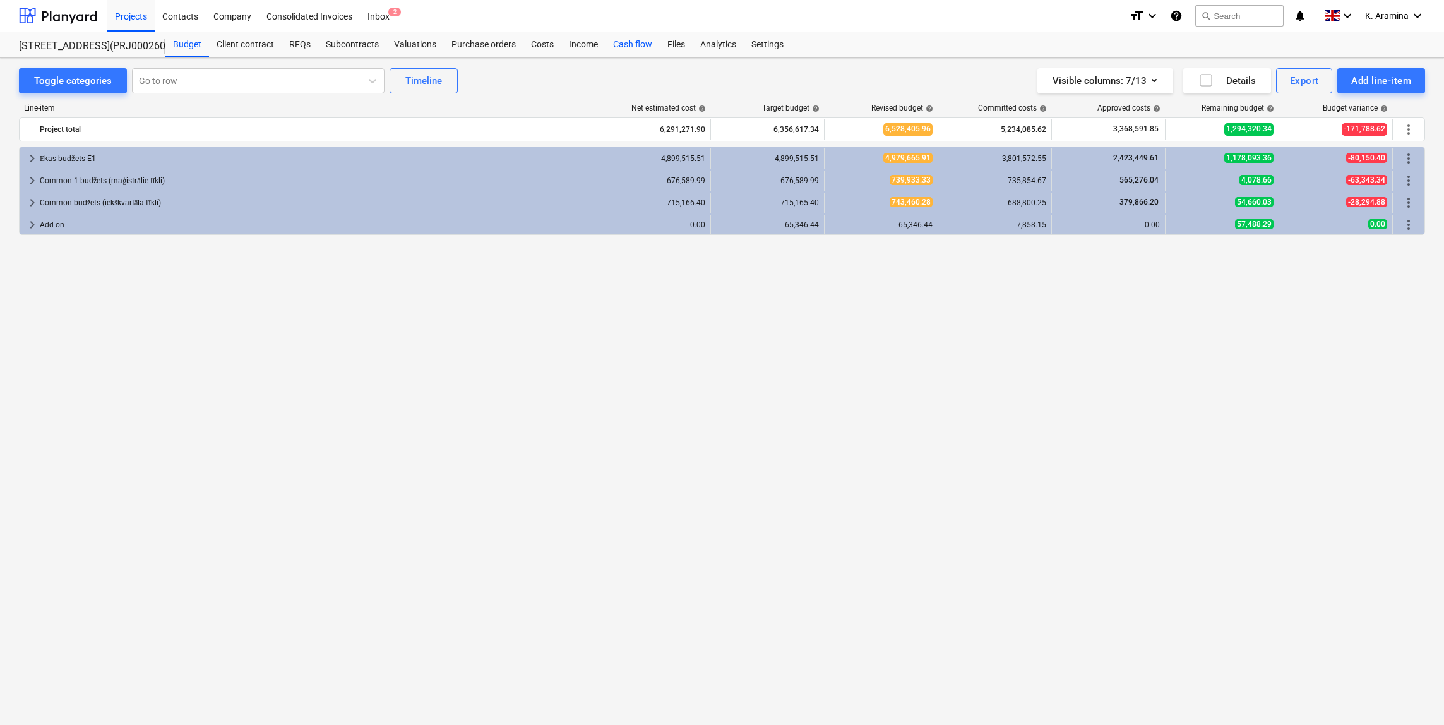
click at [636, 44] on div "Cash flow" at bounding box center [632, 44] width 54 height 25
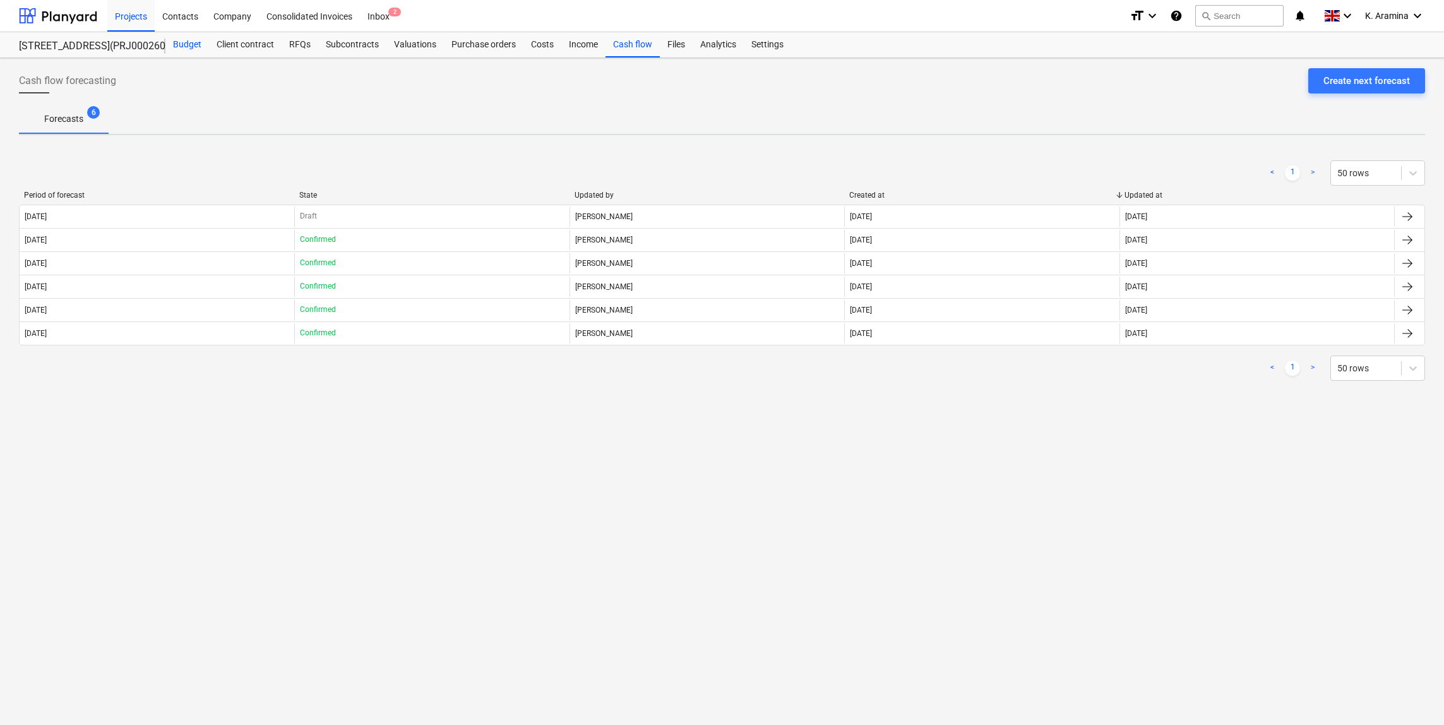
click at [181, 39] on div "Budget" at bounding box center [187, 44] width 44 height 25
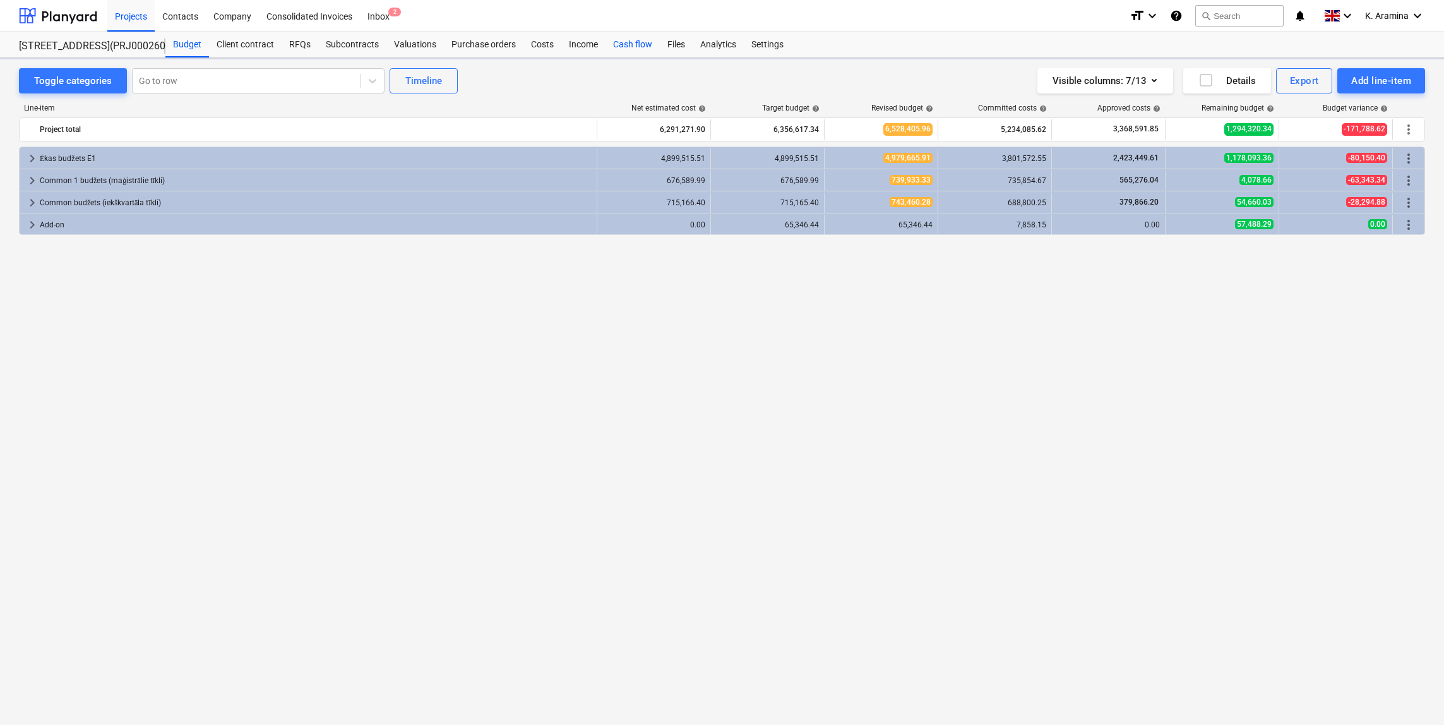
click at [638, 39] on div "Cash flow" at bounding box center [632, 44] width 54 height 25
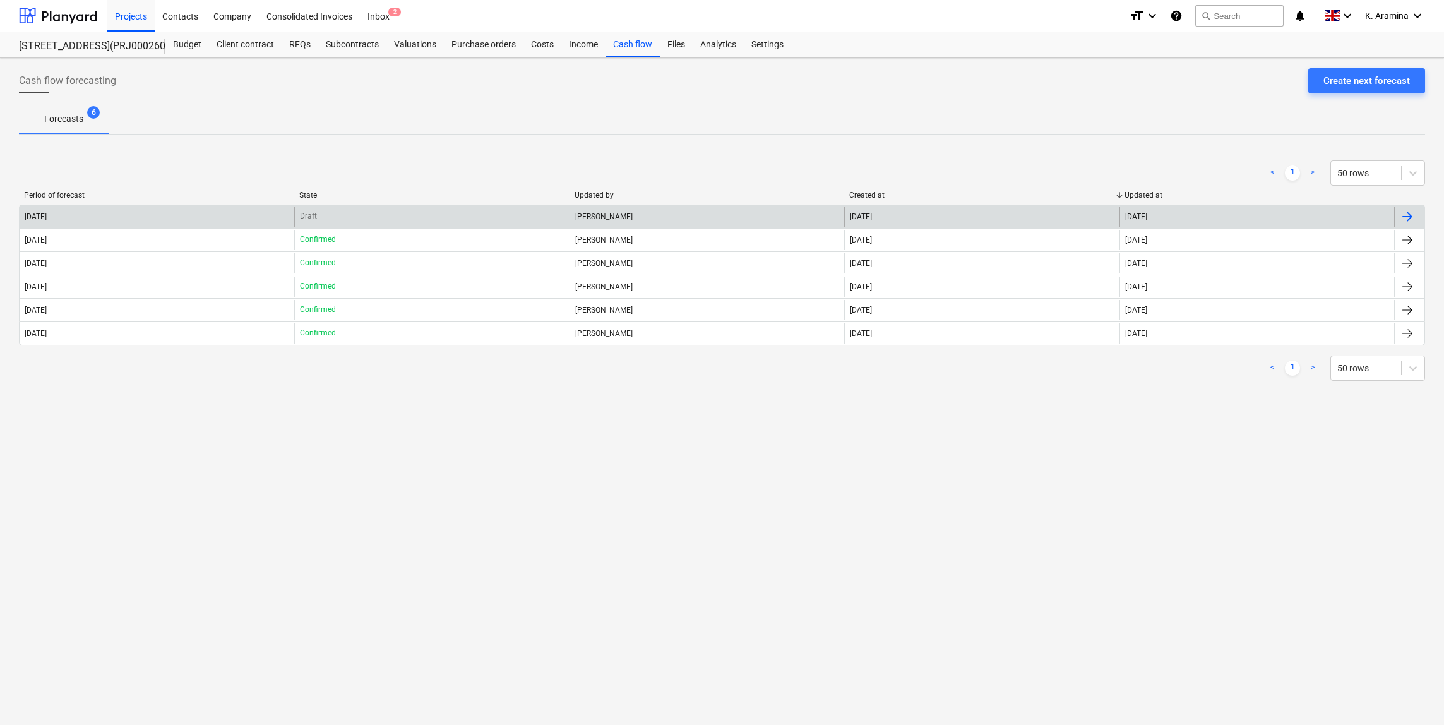
click at [309, 213] on p "Draft" at bounding box center [308, 216] width 17 height 11
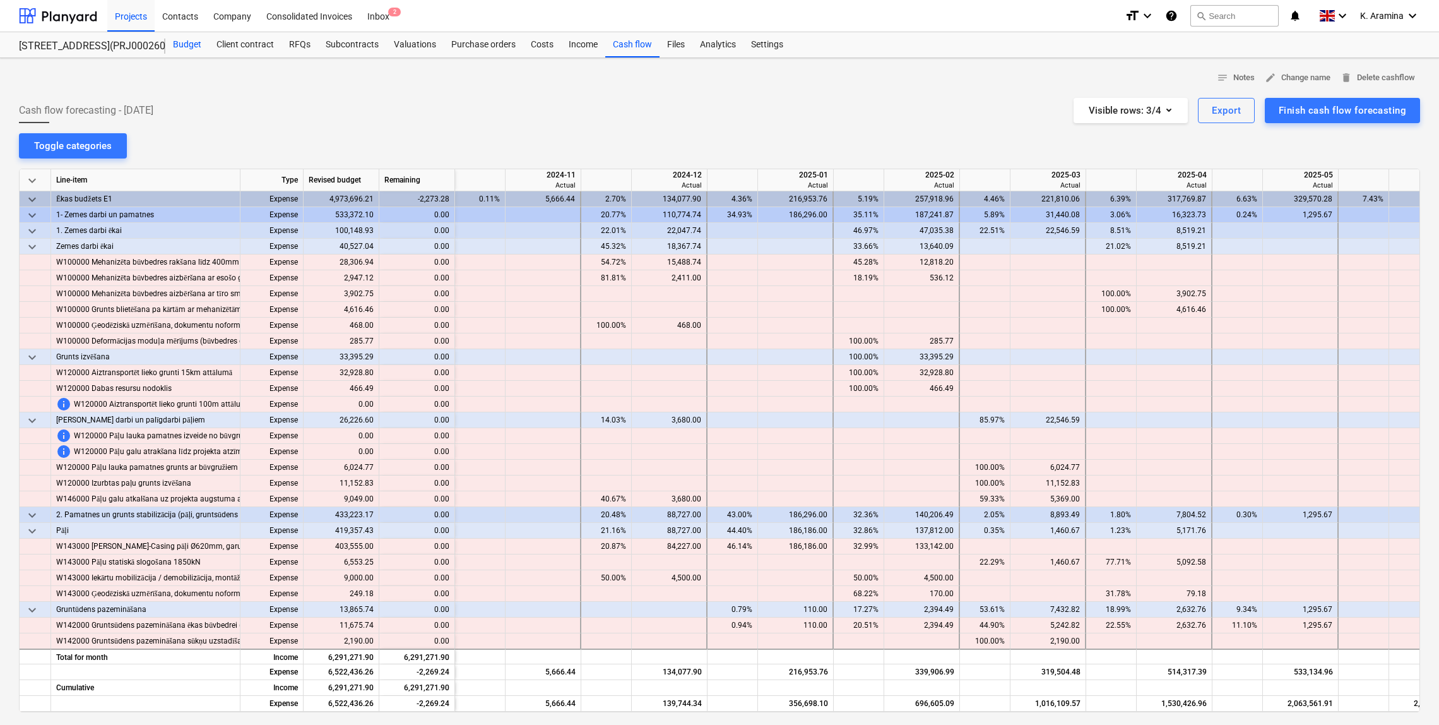
scroll to position [0, 1136]
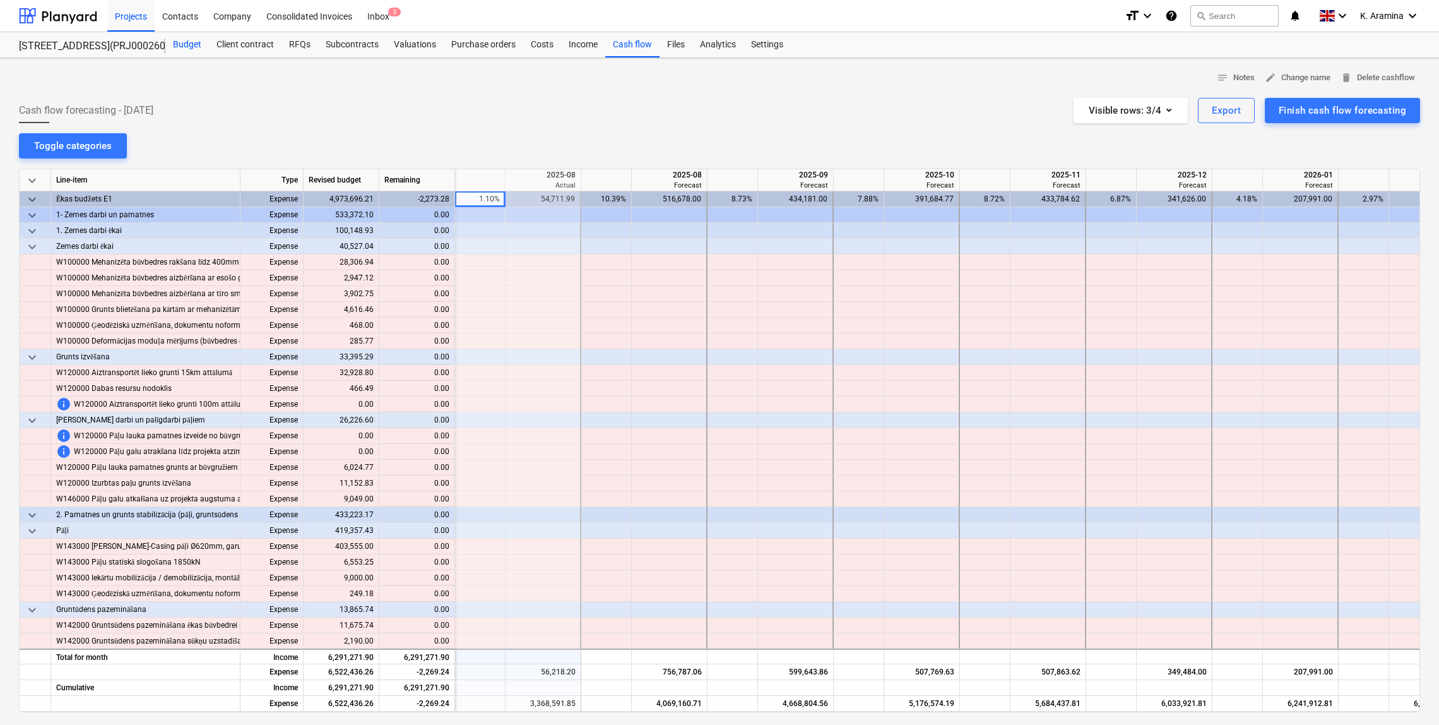
click at [195, 41] on div "Budget" at bounding box center [187, 44] width 44 height 25
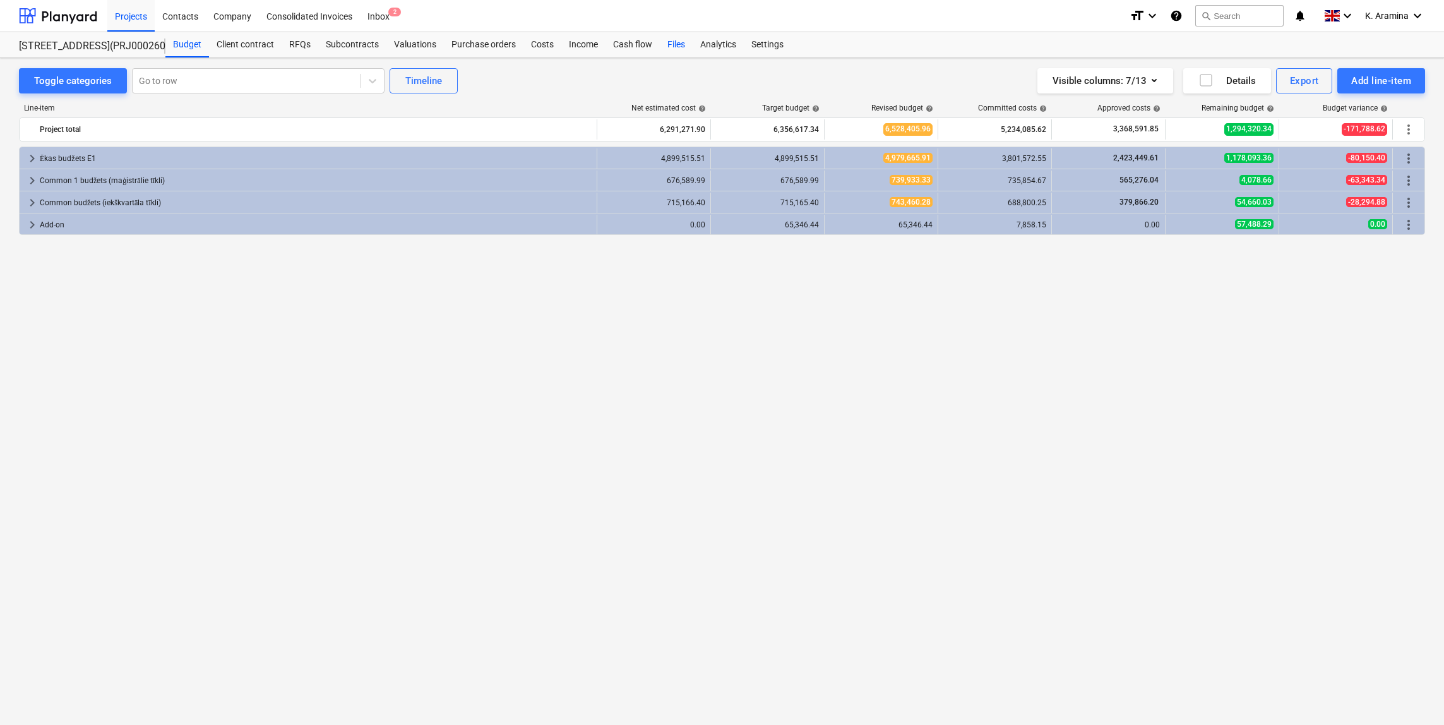
click at [666, 40] on div "Files" at bounding box center [676, 44] width 33 height 25
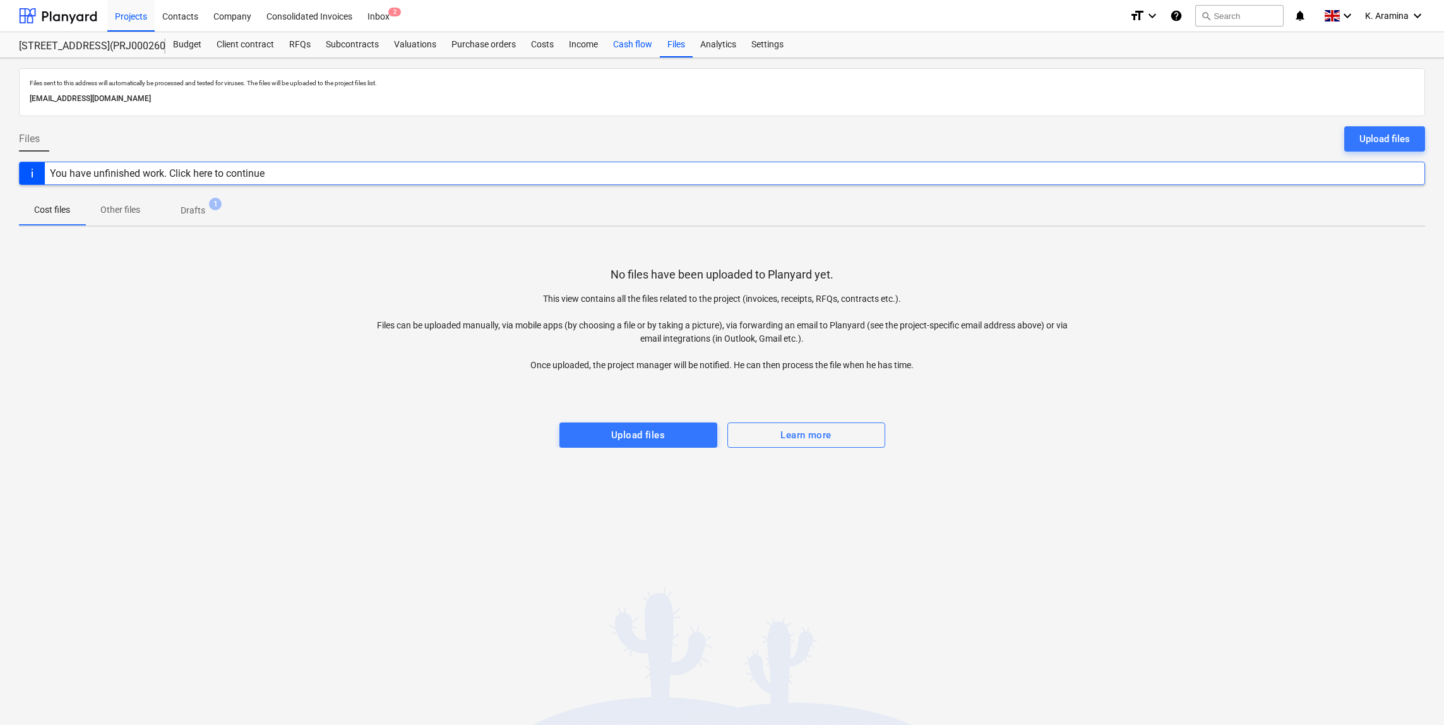
click at [631, 40] on div "Cash flow" at bounding box center [632, 44] width 54 height 25
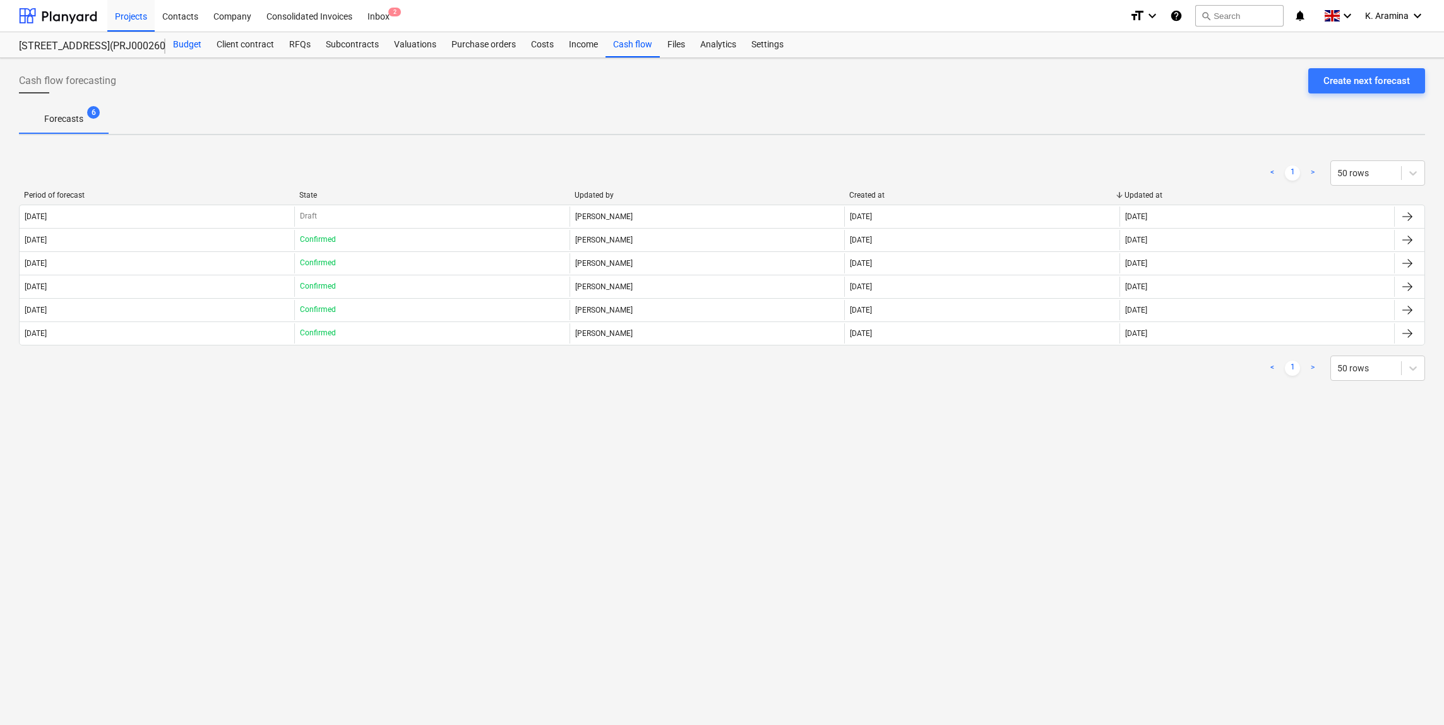
click at [189, 43] on div "Budget" at bounding box center [187, 44] width 44 height 25
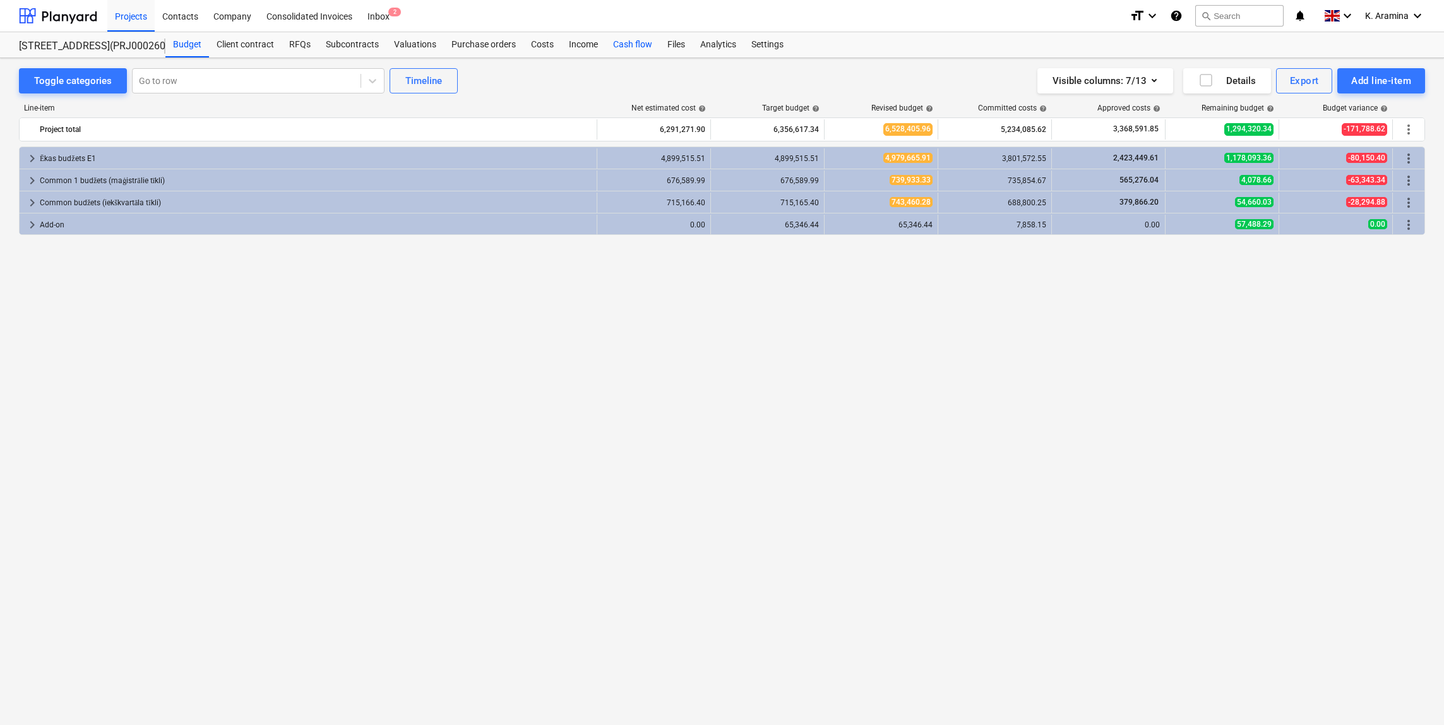
click at [619, 39] on div "Cash flow" at bounding box center [632, 44] width 54 height 25
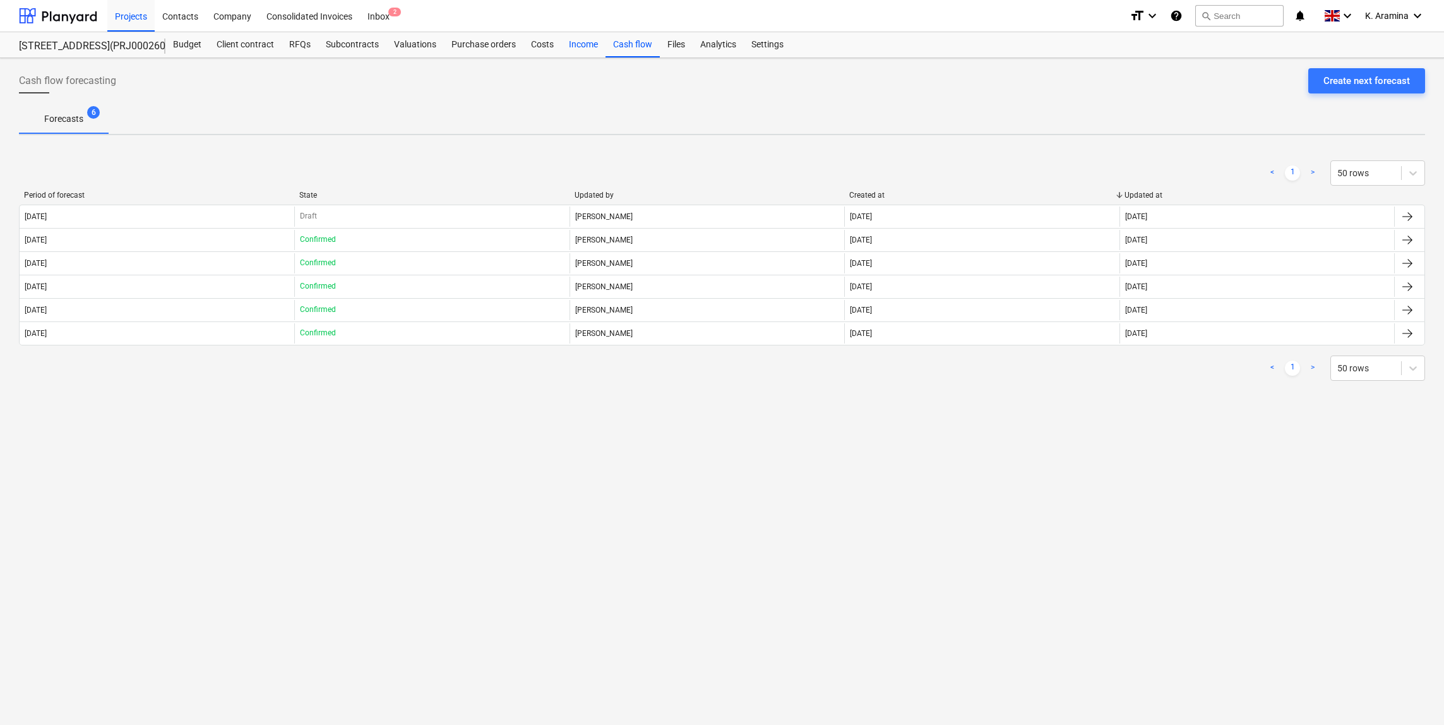
click at [571, 40] on div "Income" at bounding box center [583, 44] width 44 height 25
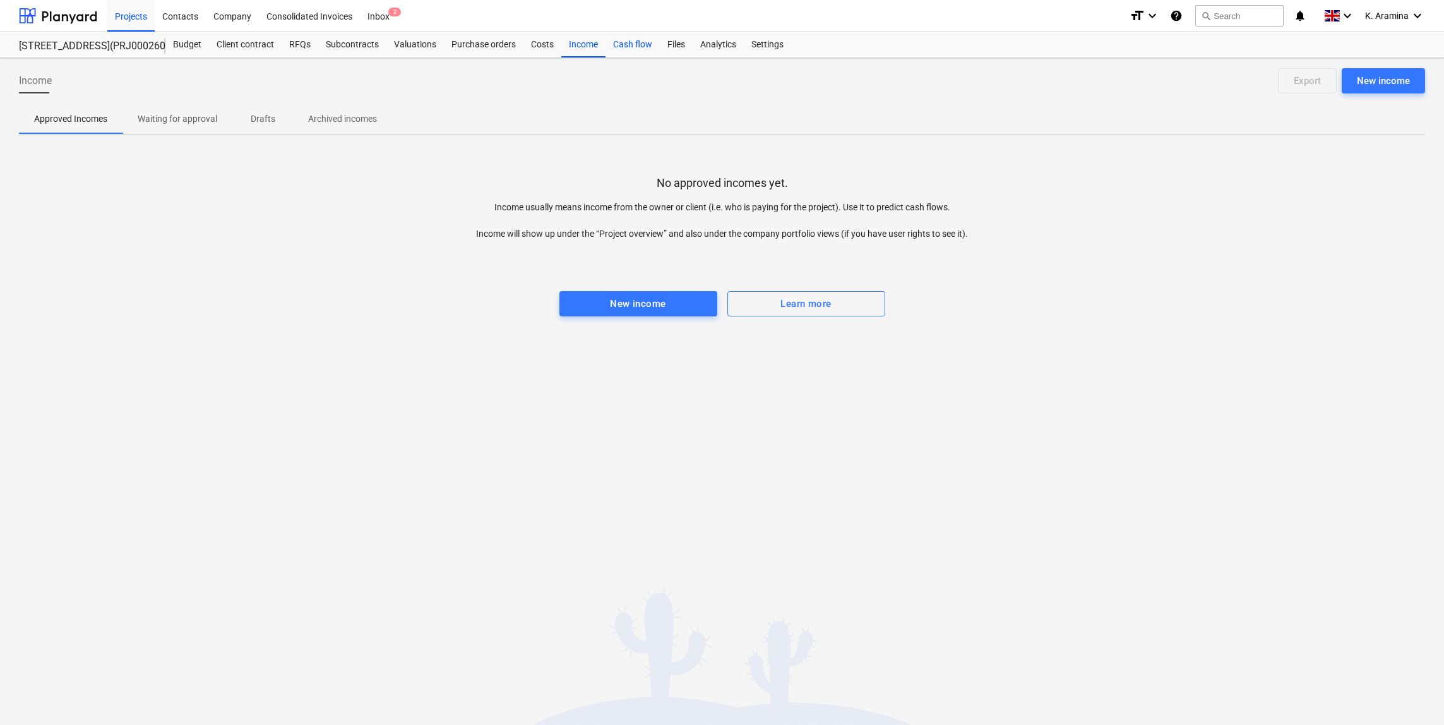
click at [612, 42] on div "Cash flow" at bounding box center [632, 44] width 54 height 25
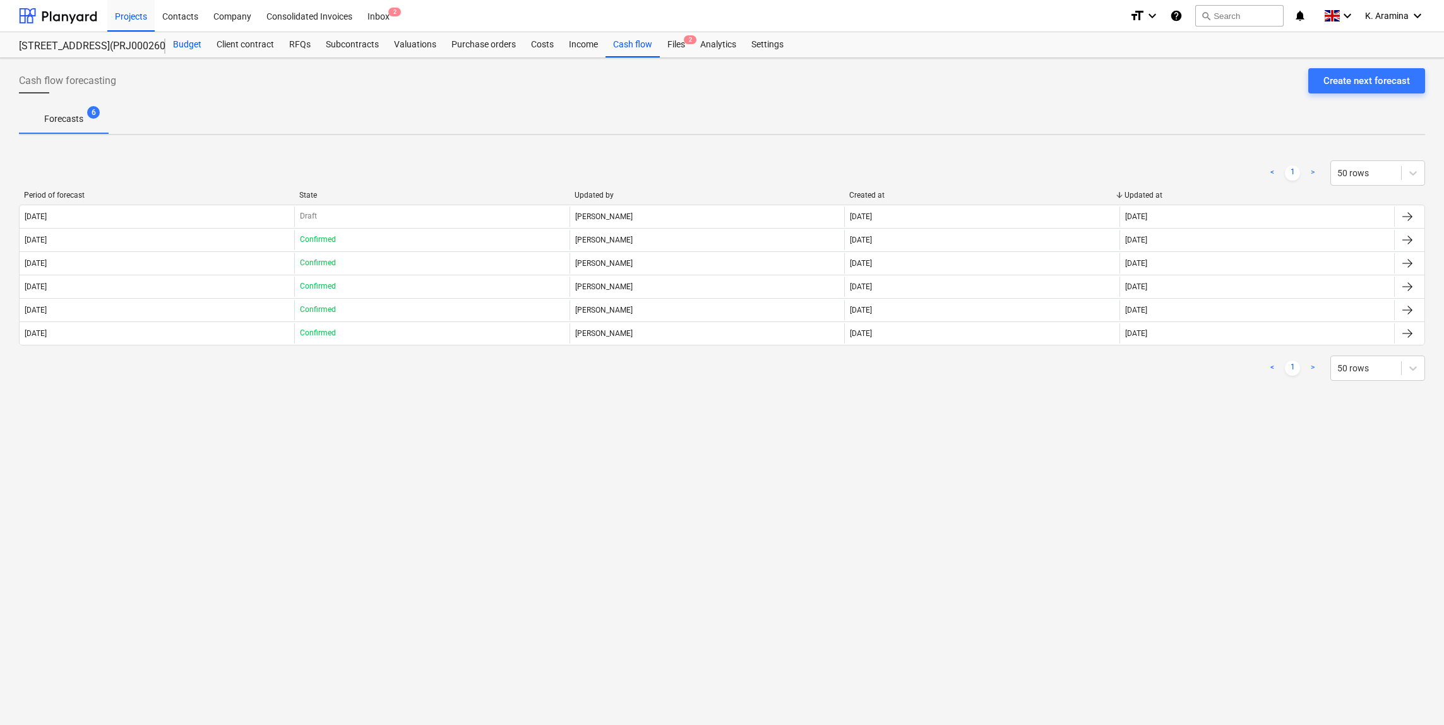
click at [190, 47] on div "Budget" at bounding box center [187, 44] width 44 height 25
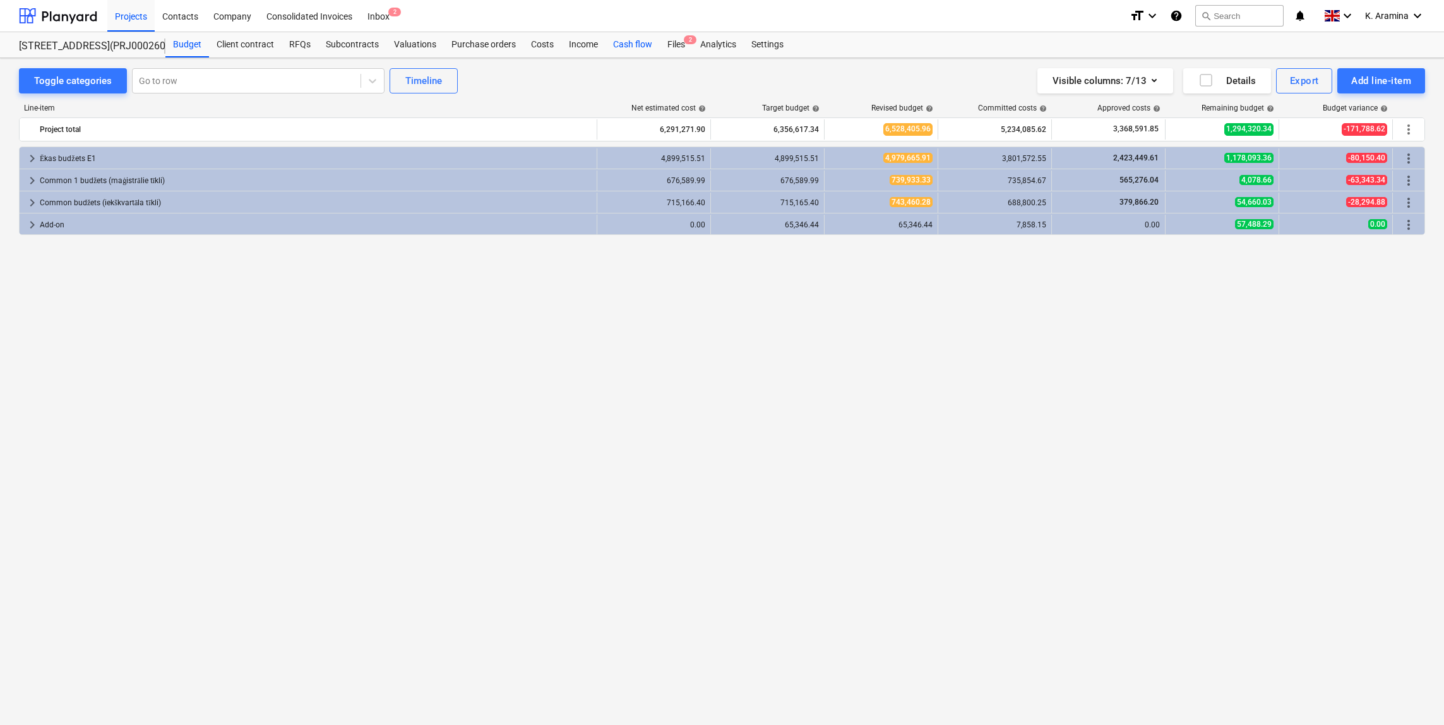
click at [624, 44] on div "Cash flow" at bounding box center [632, 44] width 54 height 25
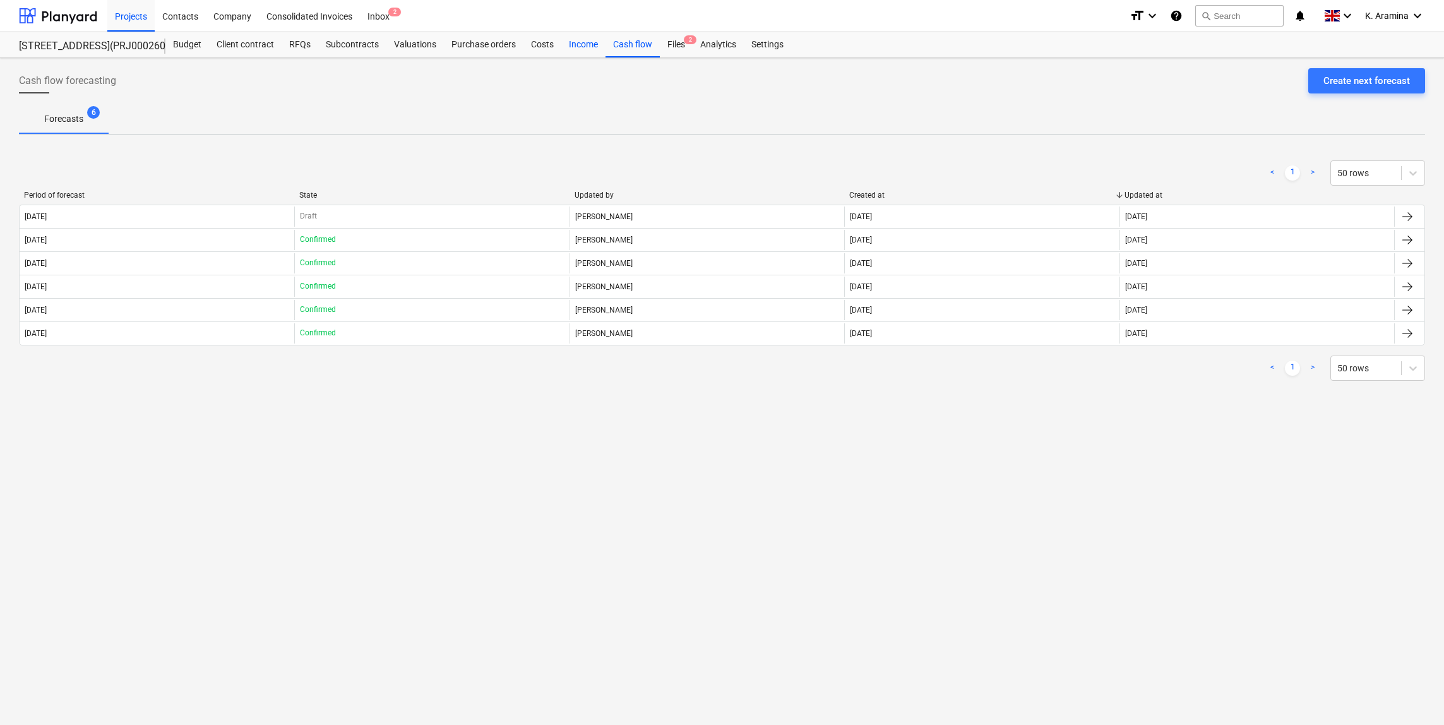
click at [596, 40] on div "Income" at bounding box center [583, 44] width 44 height 25
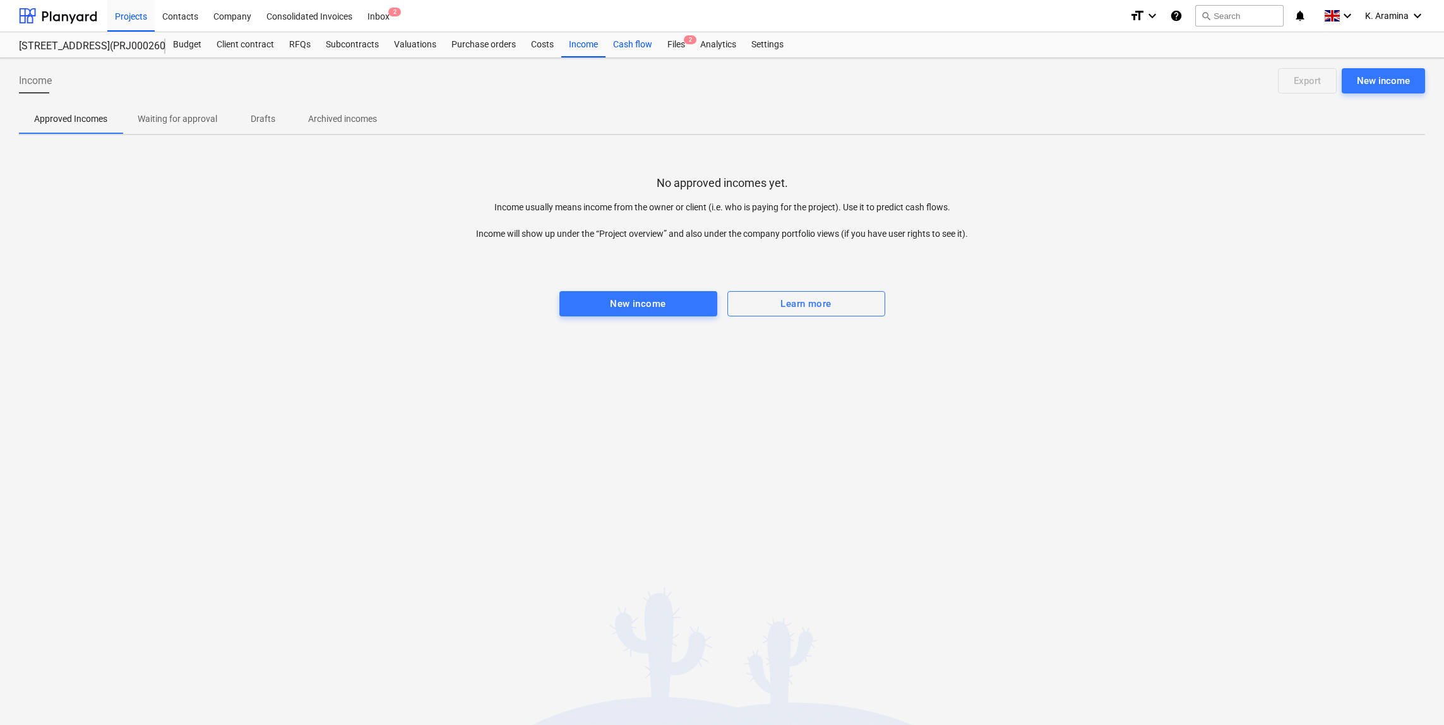
click at [617, 42] on div "Cash flow" at bounding box center [632, 44] width 54 height 25
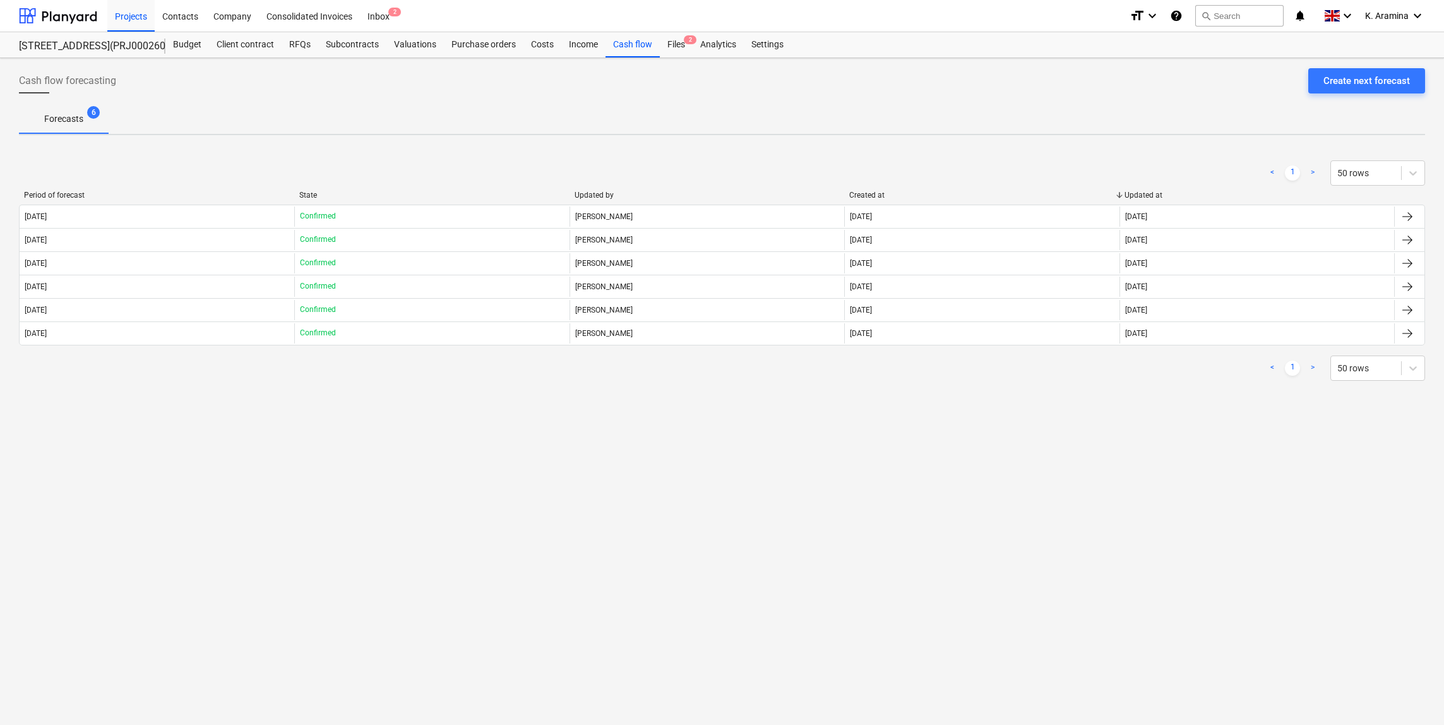
drag, startPoint x: 670, startPoint y: 427, endPoint x: 650, endPoint y: 367, distance: 63.9
click at [670, 424] on div "Cash flow forecasting Create next forecast Forecasts 6 < 1 > 50 rows Period of …" at bounding box center [722, 391] width 1444 height 667
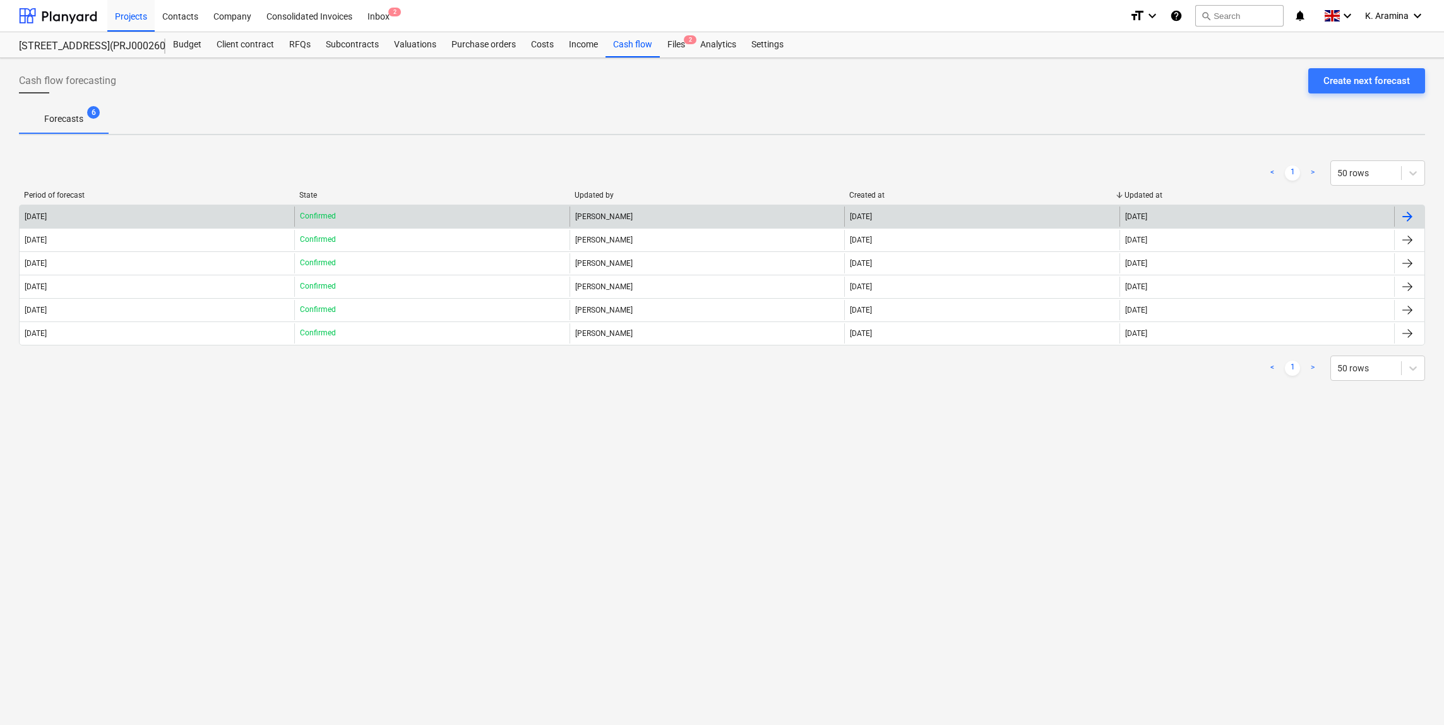
click at [317, 223] on div "Confirmed" at bounding box center [431, 216] width 275 height 20
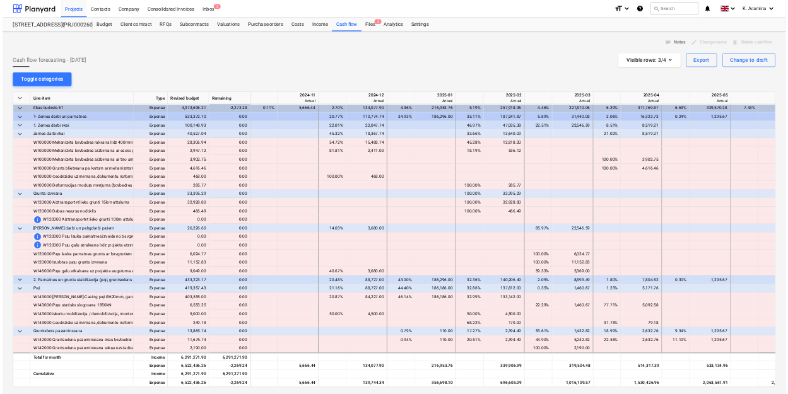
scroll to position [0, 1136]
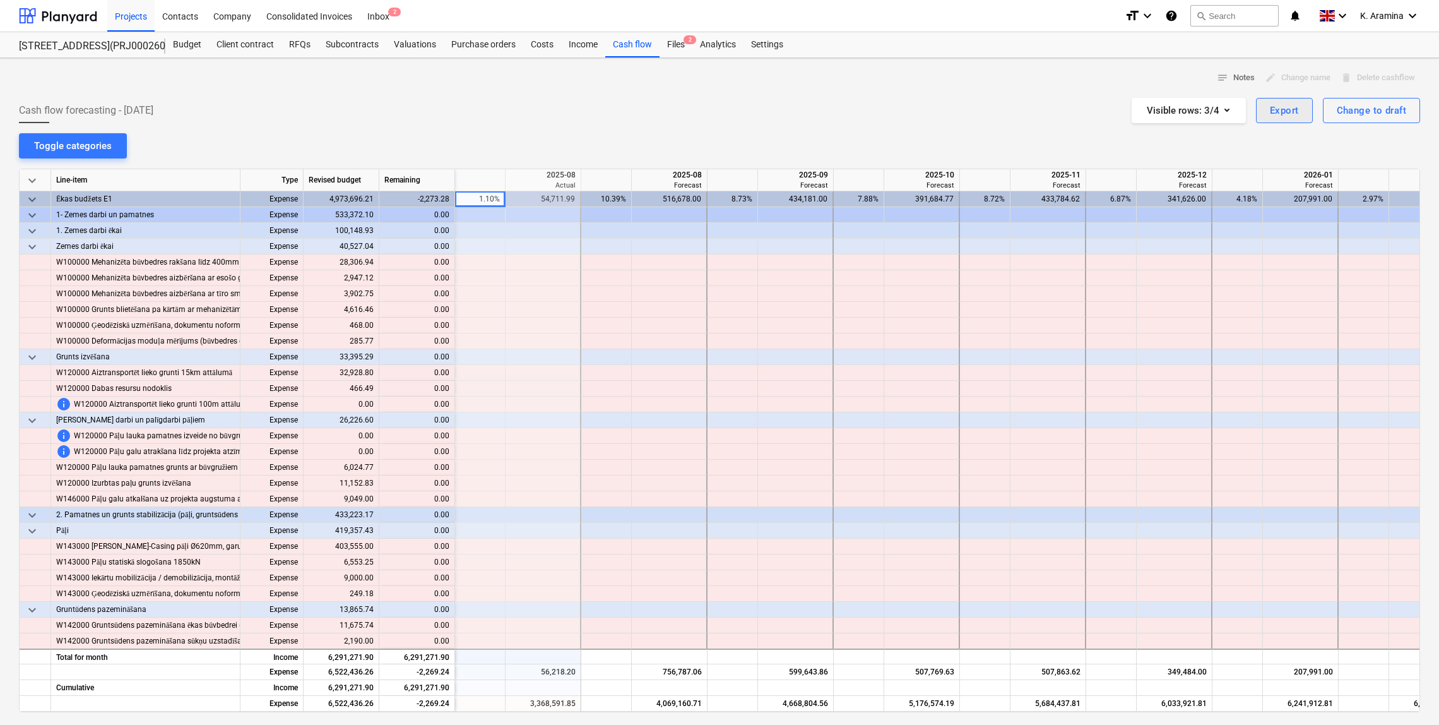
click at [1295, 112] on div "Export" at bounding box center [1284, 110] width 29 height 16
click at [1218, 145] on div "Download XLSX" at bounding box center [1212, 142] width 202 height 22
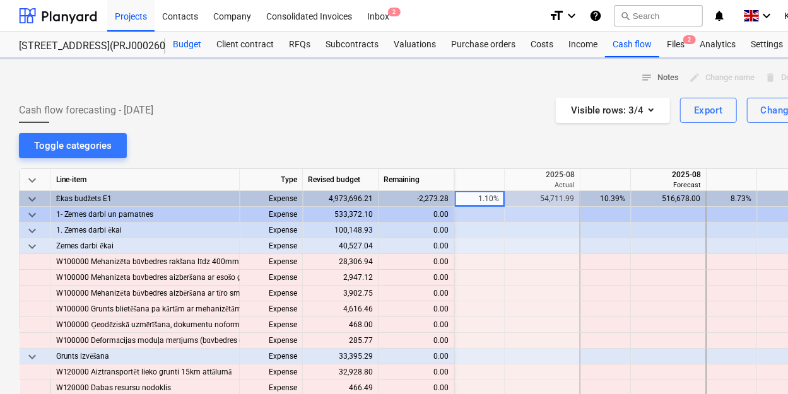
click at [178, 42] on div "Budget" at bounding box center [187, 44] width 44 height 25
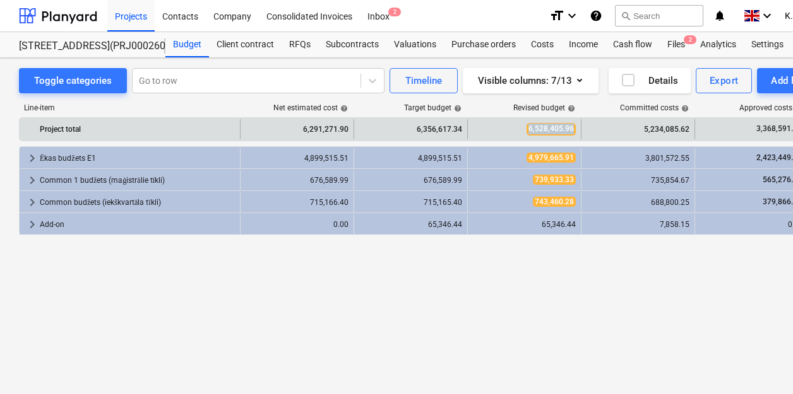
copy span "6,528,405.96"
drag, startPoint x: 530, startPoint y: 129, endPoint x: 575, endPoint y: 127, distance: 44.9
click at [575, 127] on span "6,528,405.96" at bounding box center [550, 129] width 49 height 12
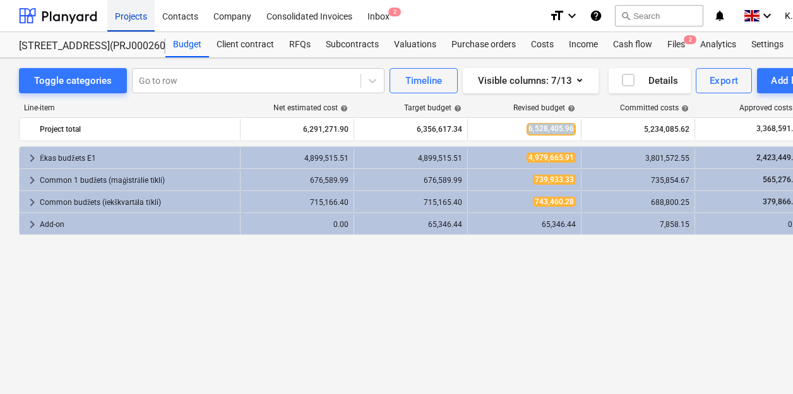
click at [127, 13] on div "Projects" at bounding box center [130, 15] width 47 height 32
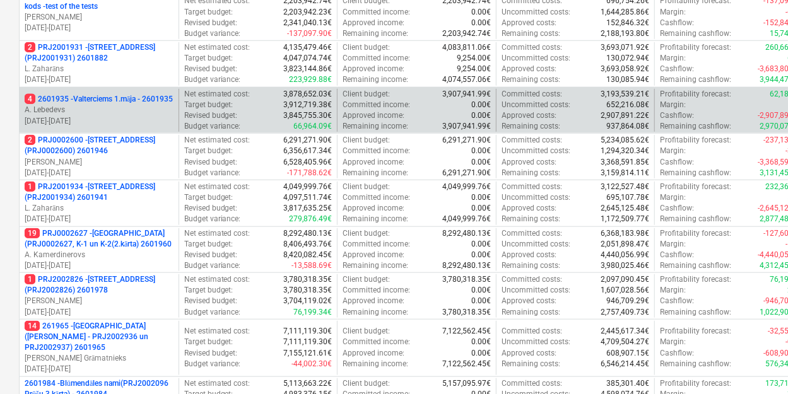
scroll to position [426, 0]
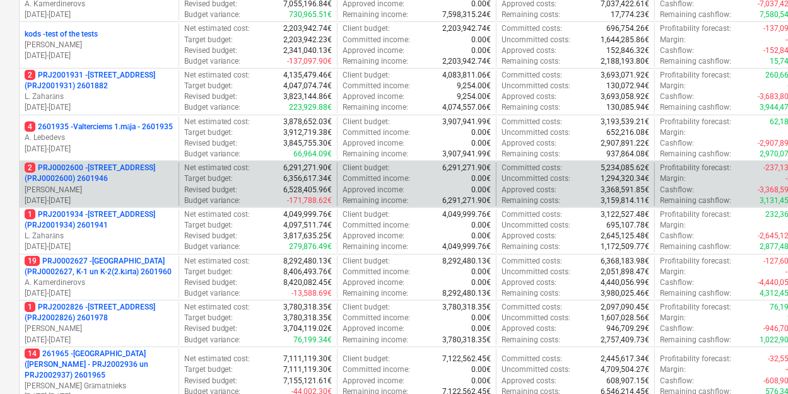
click at [160, 177] on p "2 PRJ0002600 - [STREET_ADDRESS](PRJ0002600) 2601946" at bounding box center [99, 173] width 149 height 21
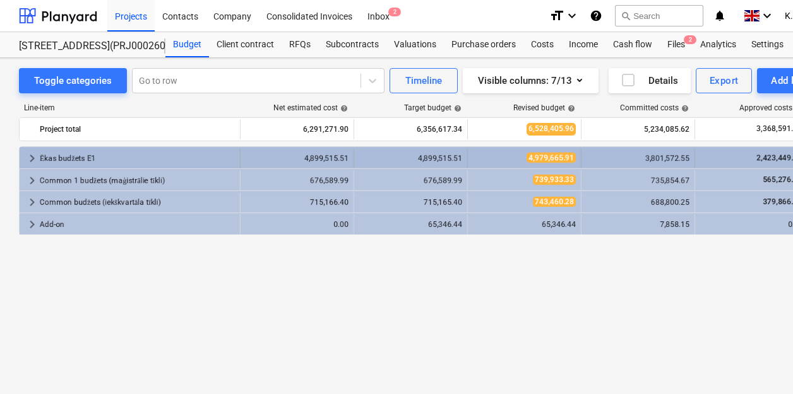
click at [31, 158] on span "keyboard_arrow_right" at bounding box center [32, 158] width 15 height 15
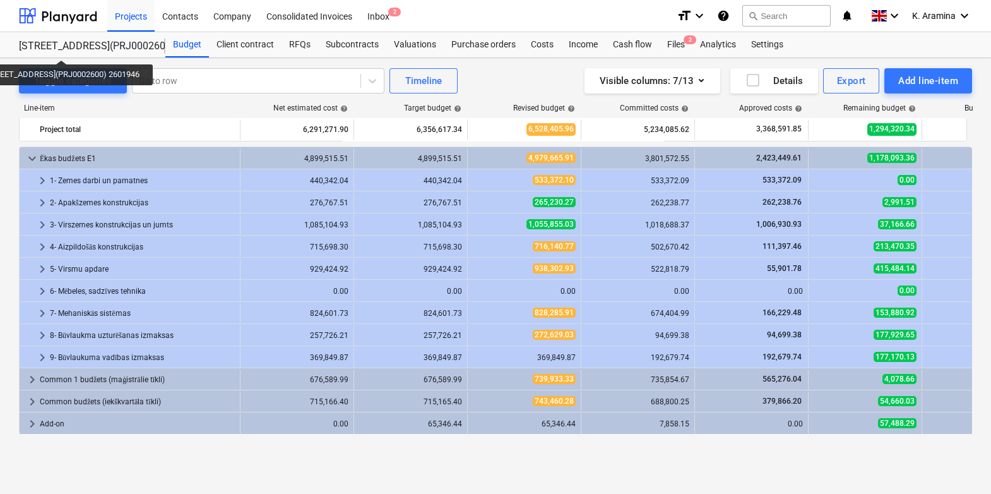
click at [73, 49] on div "[STREET_ADDRESS](PRJ0002600) 2601946" at bounding box center [84, 46] width 131 height 13
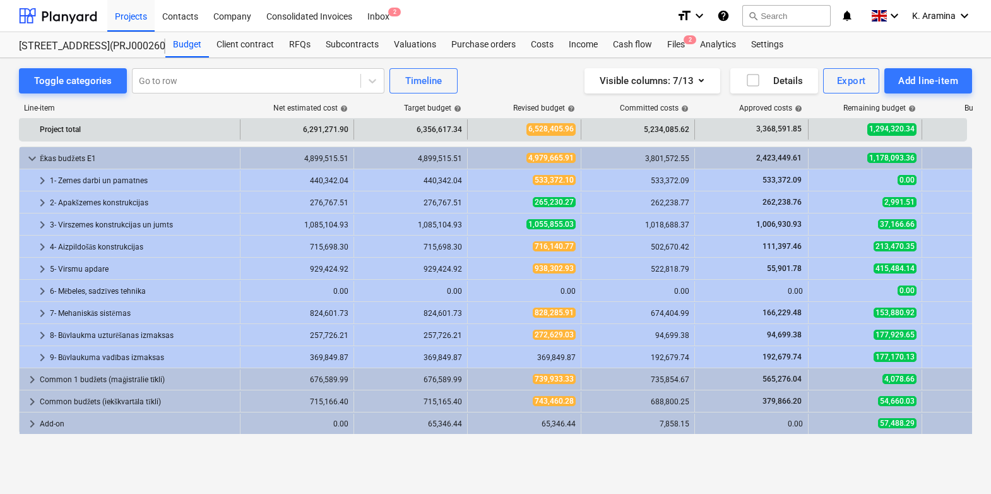
click at [940, 133] on div "-171,788.62" at bounding box center [978, 129] width 103 height 20
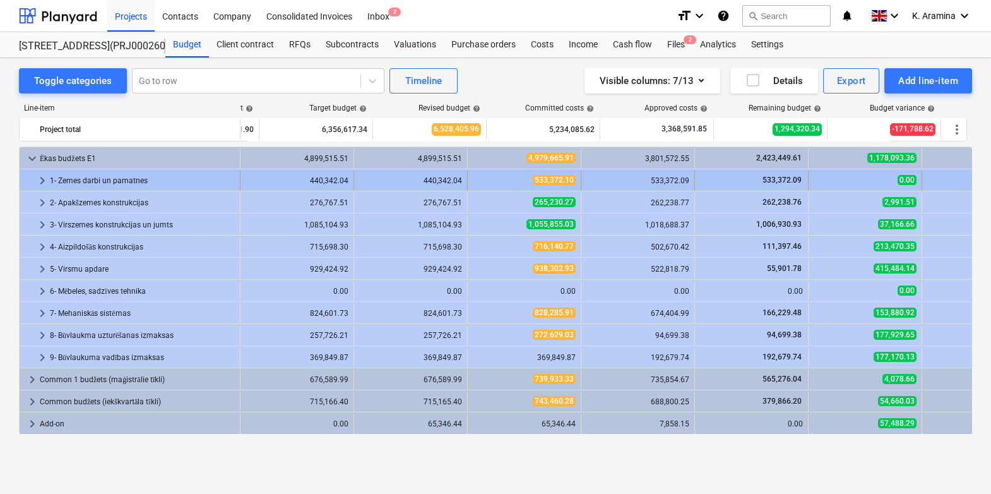
scroll to position [0, 101]
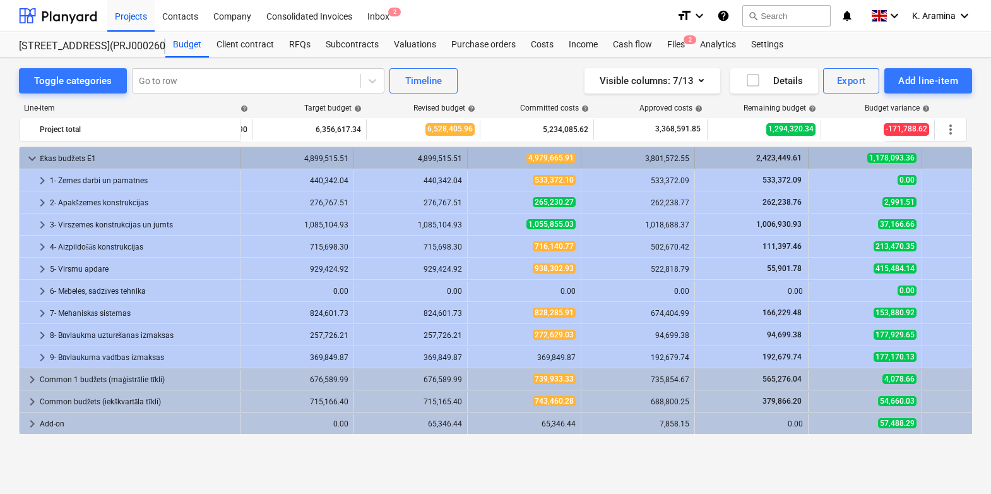
click at [899, 155] on span "1,178,093.36" at bounding box center [891, 158] width 49 height 10
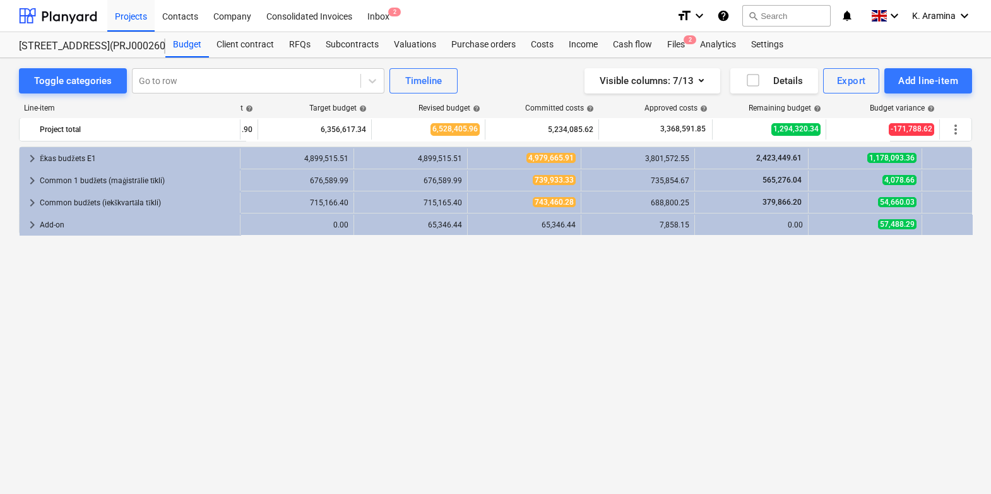
scroll to position [0, 95]
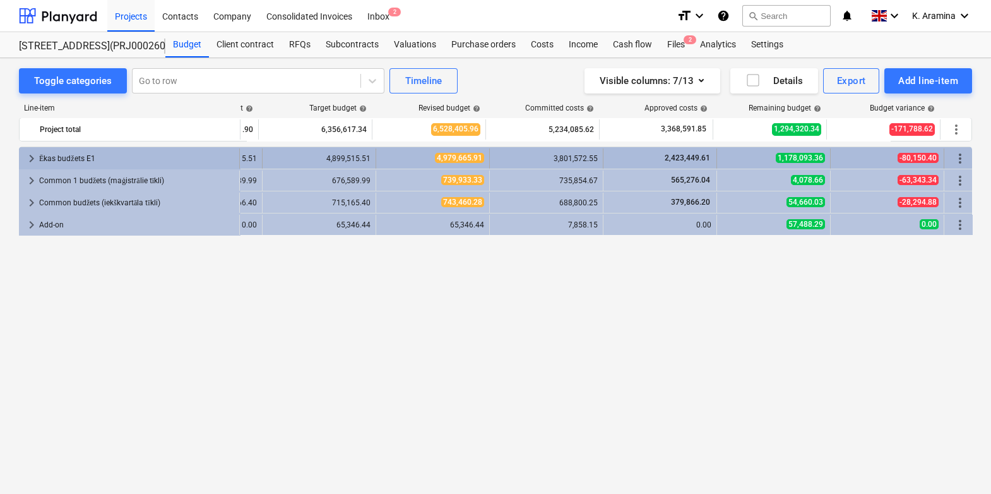
click at [893, 156] on div "-80,150.40" at bounding box center [887, 158] width 103 height 11
click at [877, 184] on div "keyboard_arrow_right [PERSON_NAME] budžets E1 4,899,515.51 4,899,515.51 4,979,6…" at bounding box center [400, 190] width 953 height 88
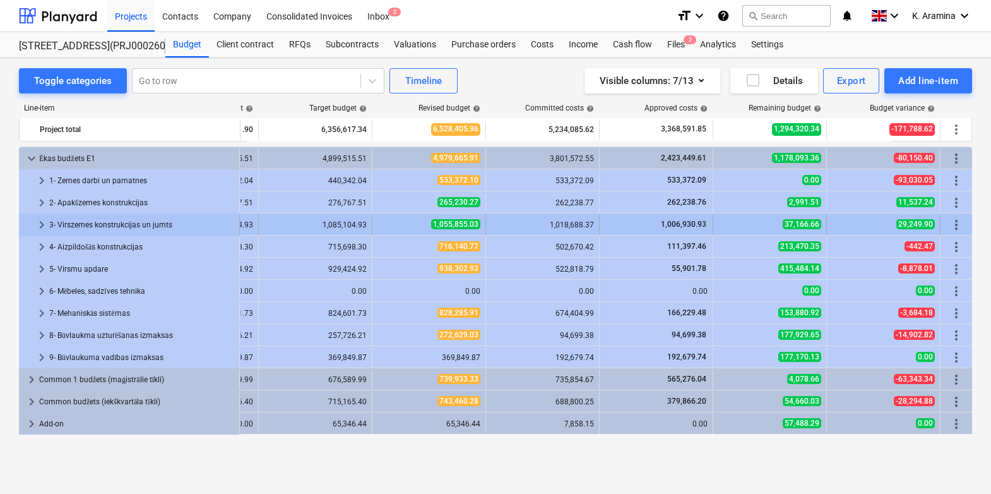
drag, startPoint x: 893, startPoint y: 156, endPoint x: 861, endPoint y: 225, distance: 76.0
click at [861, 225] on div "29,249.90" at bounding box center [883, 225] width 103 height 20
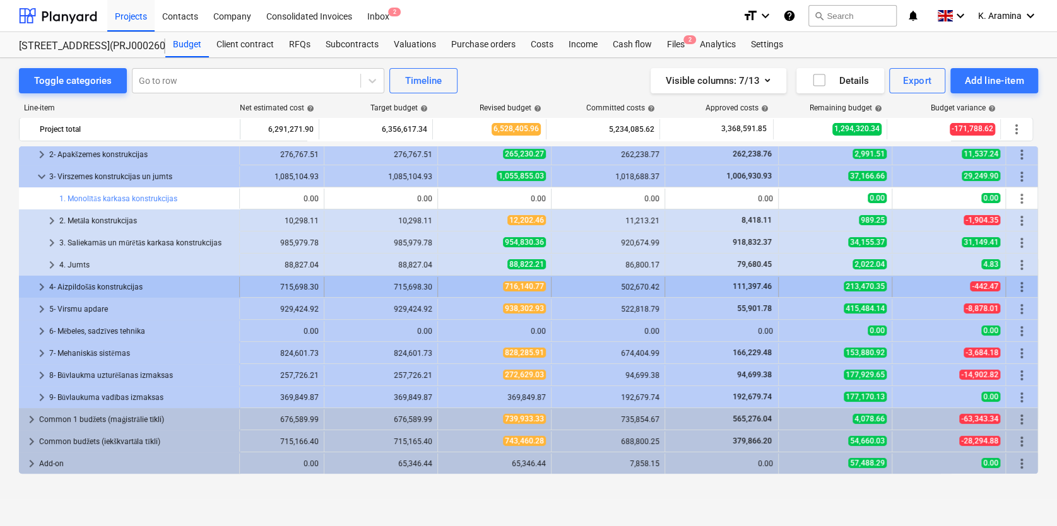
scroll to position [47, 33]
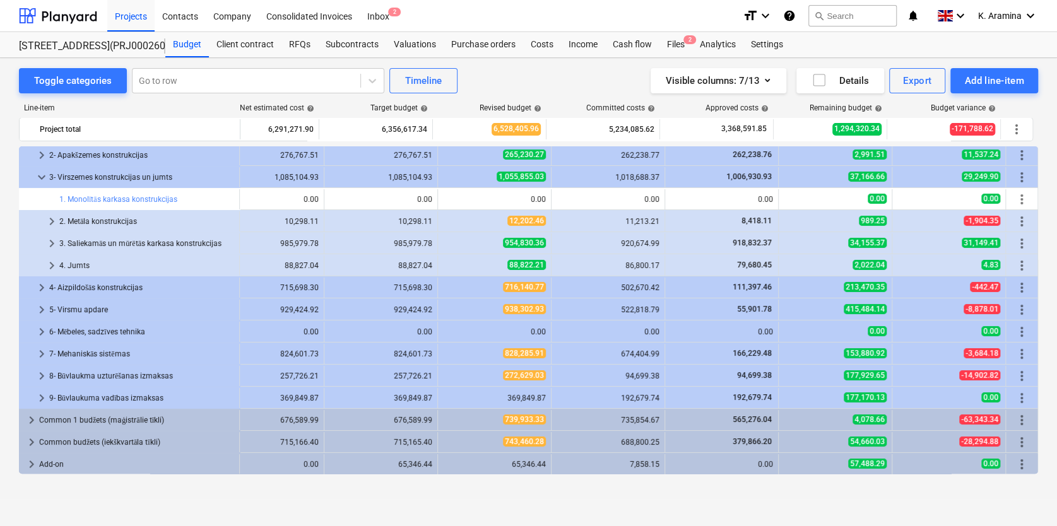
click at [870, 490] on div "Toggle categories Go to row Timeline Visible columns : 7/13 Details Export Add …" at bounding box center [528, 278] width 1057 height 441
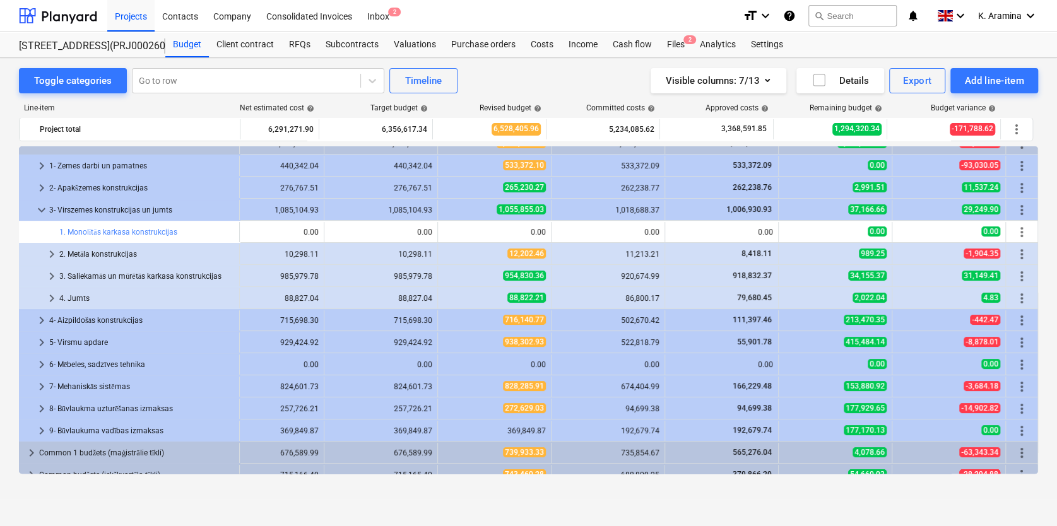
scroll to position [0, 33]
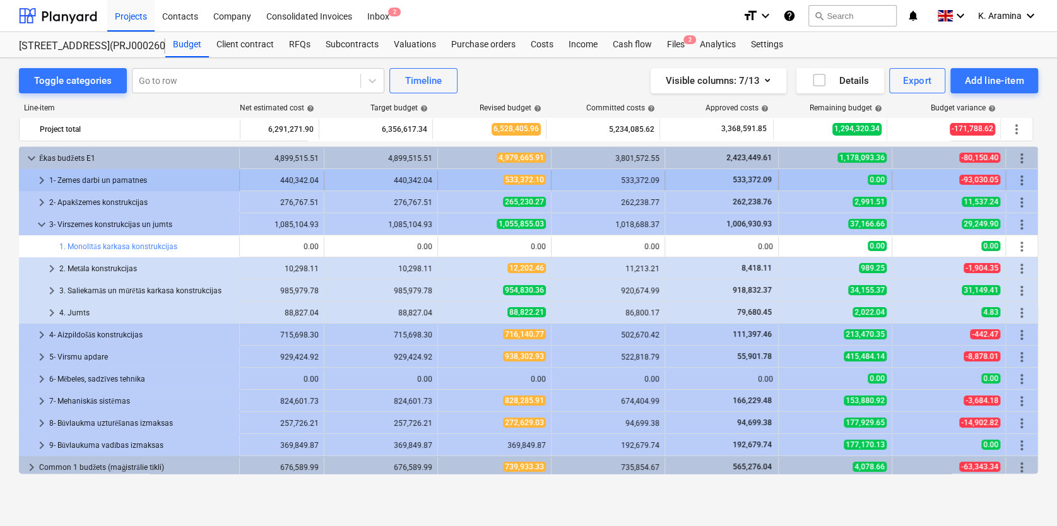
click at [223, 181] on div "1- Zemes darbi un pamatnes" at bounding box center [141, 180] width 185 height 20
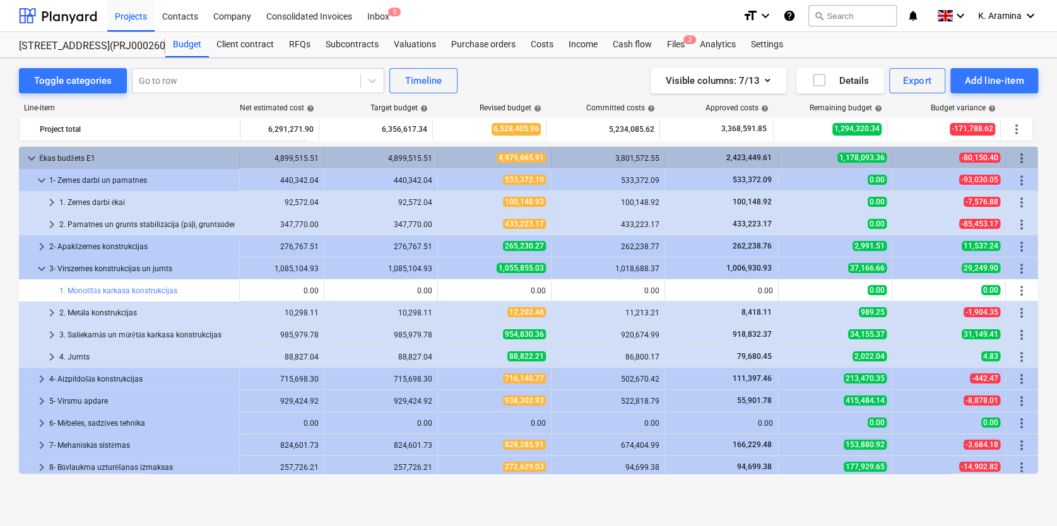
click at [30, 158] on span "keyboard_arrow_down" at bounding box center [31, 158] width 15 height 15
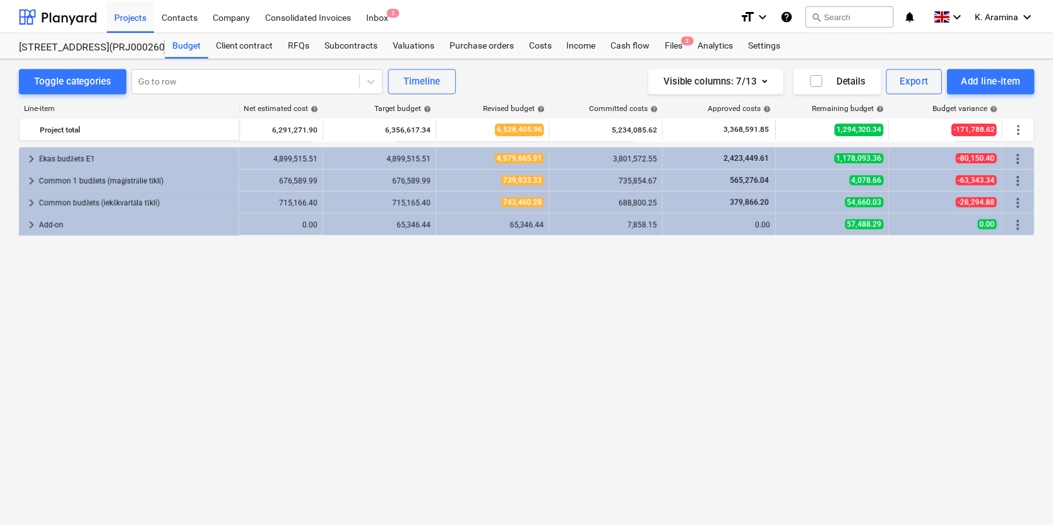
scroll to position [0, 30]
click at [942, 335] on div "keyboard_arrow_right [PERSON_NAME] budžets E1 4,899,515.51 4,899,515.51 4,979,6…" at bounding box center [528, 310] width 1019 height 328
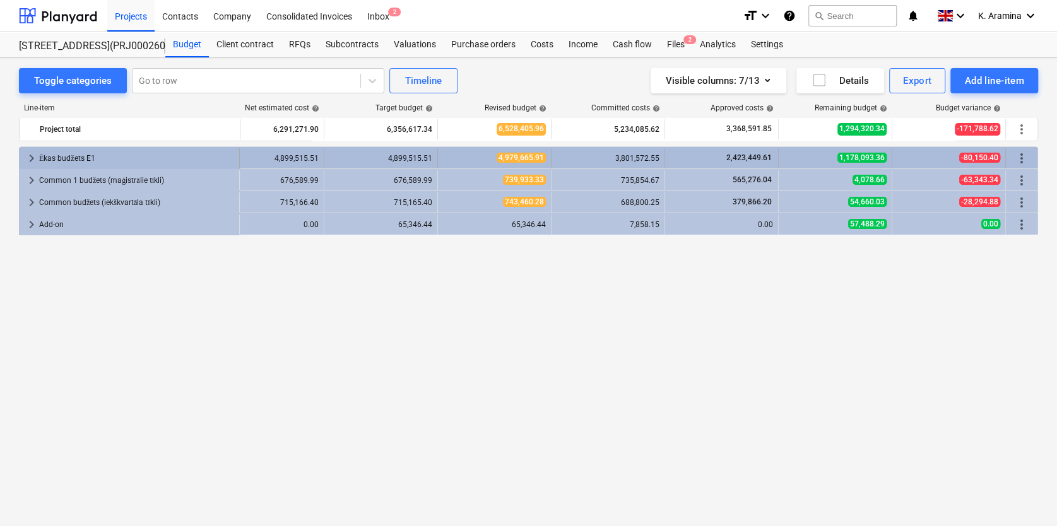
click at [31, 159] on span "keyboard_arrow_right" at bounding box center [31, 158] width 15 height 15
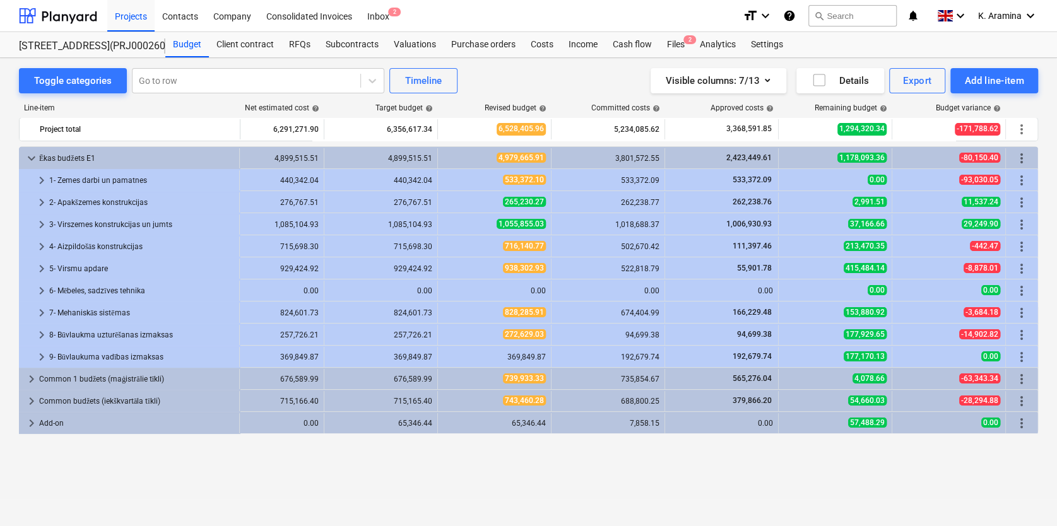
click at [915, 477] on div "Line-item Net estimated cost help Target budget help Revised budget help Commit…" at bounding box center [528, 291] width 1019 height 396
click at [628, 45] on div "Cash flow" at bounding box center [632, 44] width 54 height 25
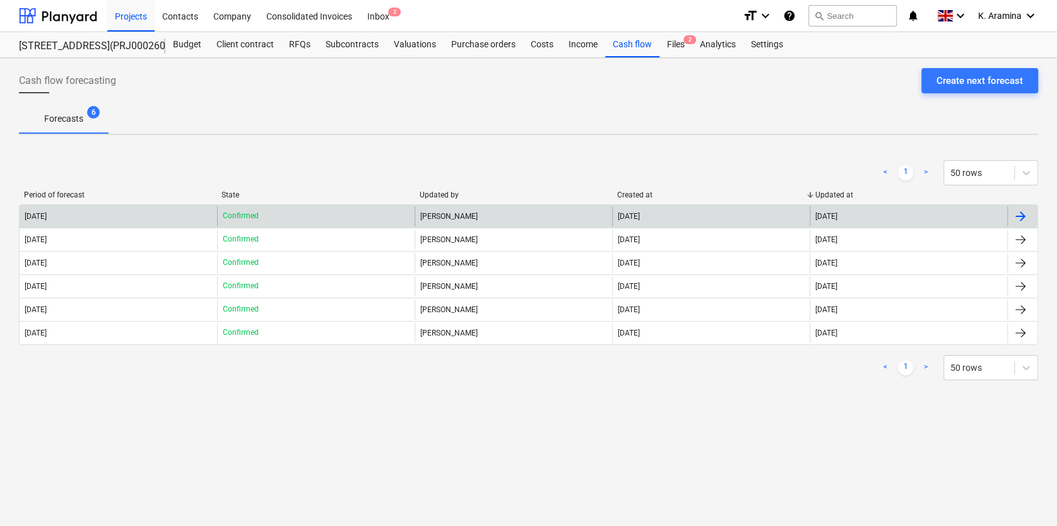
click at [152, 225] on div "[DATE]" at bounding box center [119, 216] width 198 height 20
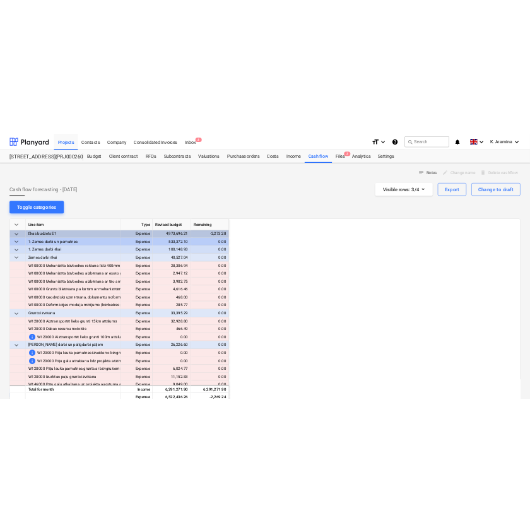
scroll to position [0, 1136]
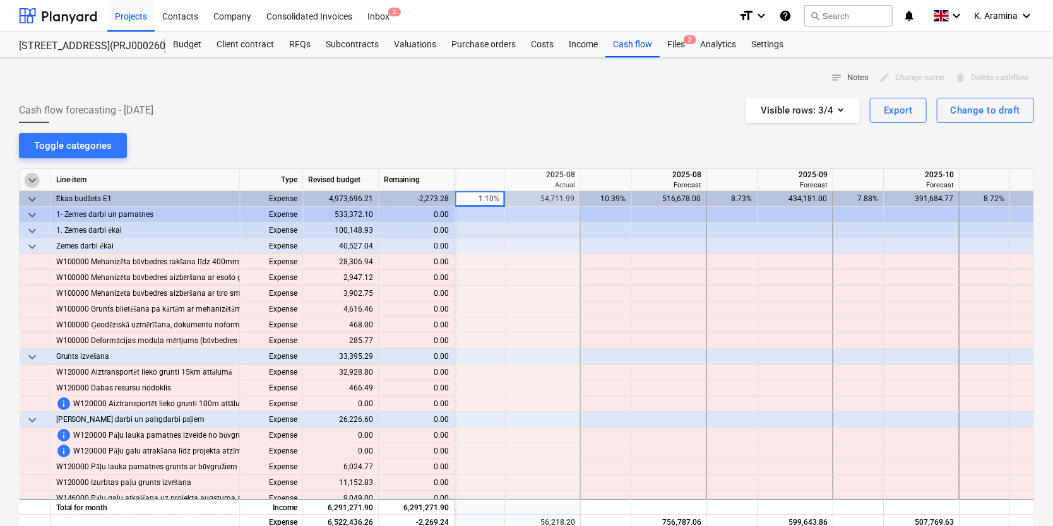
click at [33, 181] on span "keyboard_arrow_down" at bounding box center [32, 180] width 15 height 15
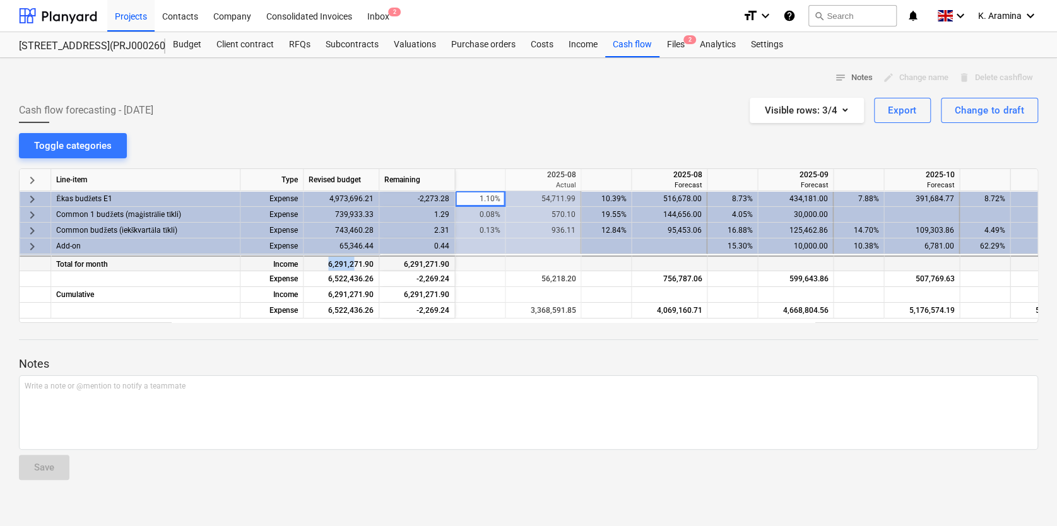
drag, startPoint x: 326, startPoint y: 266, endPoint x: 356, endPoint y: 265, distance: 29.7
click at [356, 265] on div "6,291,271.90" at bounding box center [342, 264] width 76 height 16
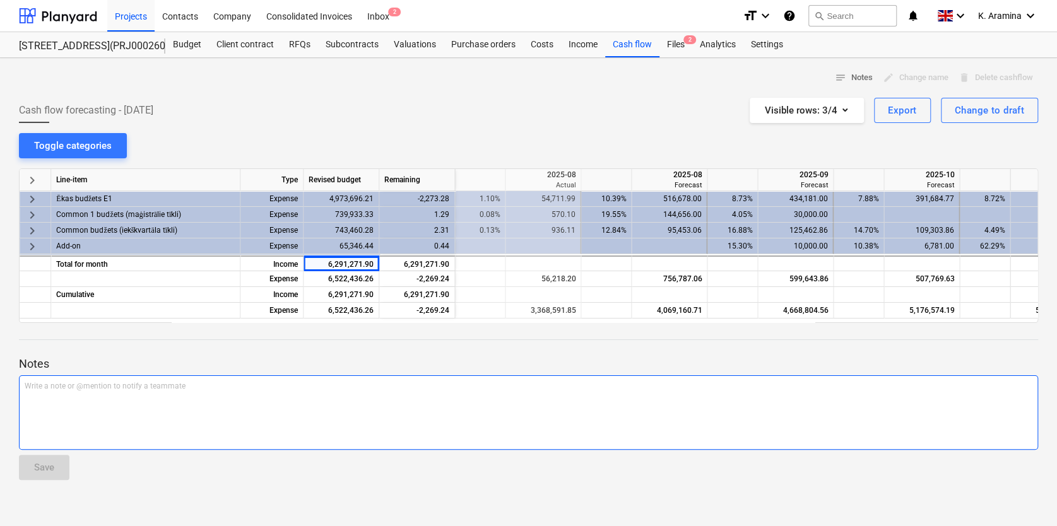
drag, startPoint x: 356, startPoint y: 265, endPoint x: 350, endPoint y: 379, distance: 114.4
click at [349, 378] on div "Write a note or @mention to notify a teammate [PERSON_NAME]" at bounding box center [528, 413] width 1019 height 74
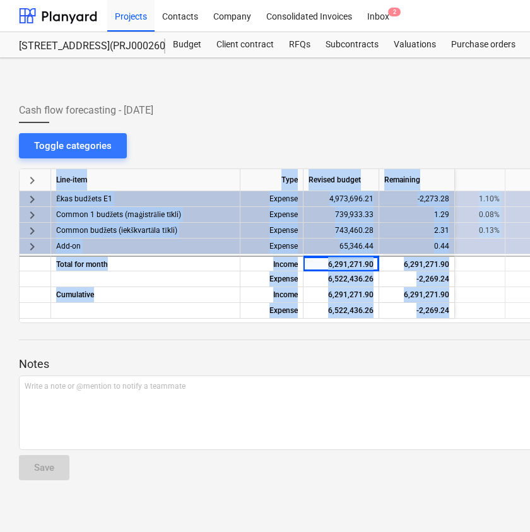
drag, startPoint x: 384, startPoint y: 324, endPoint x: 287, endPoint y: 323, distance: 96.6
click at [287, 323] on div "notes Notes edit Change name delete Delete cashflow Cash flow forecasting - [DA…" at bounding box center [431, 295] width 863 height 474
drag, startPoint x: 287, startPoint y: 323, endPoint x: 309, endPoint y: 326, distance: 22.9
click at [309, 326] on div at bounding box center [432, 328] width 826 height 10
click at [309, 324] on div at bounding box center [432, 328] width 826 height 10
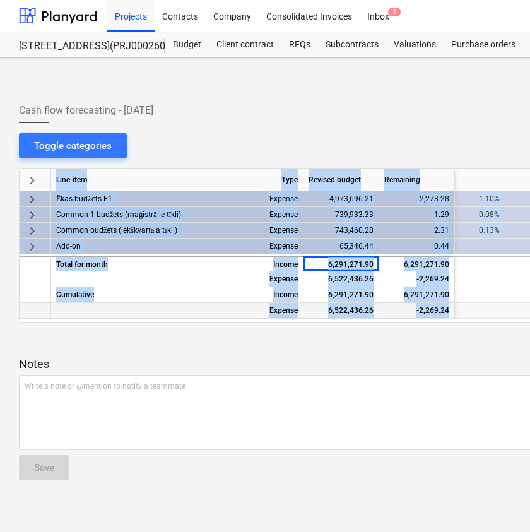
drag, startPoint x: 309, startPoint y: 324, endPoint x: 308, endPoint y: 317, distance: 7.0
click at [308, 317] on div "6,522,436.26" at bounding box center [342, 311] width 76 height 16
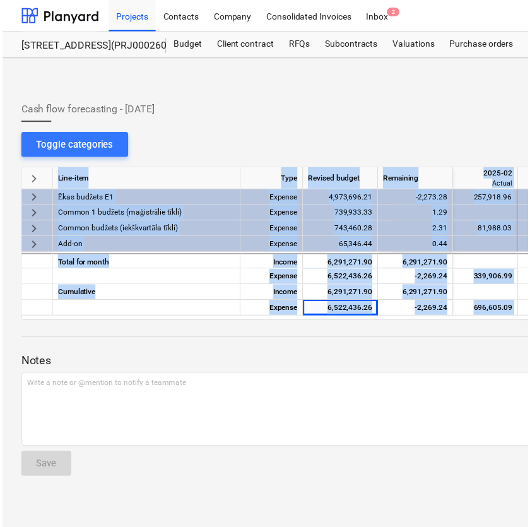
scroll to position [0, 0]
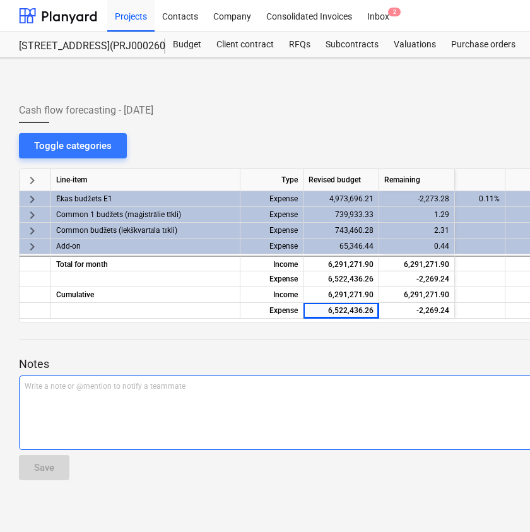
click at [317, 379] on div "Write a note or @mention to notify a teammate [PERSON_NAME]" at bounding box center [432, 413] width 826 height 74
